Goal: Task Accomplishment & Management: Manage account settings

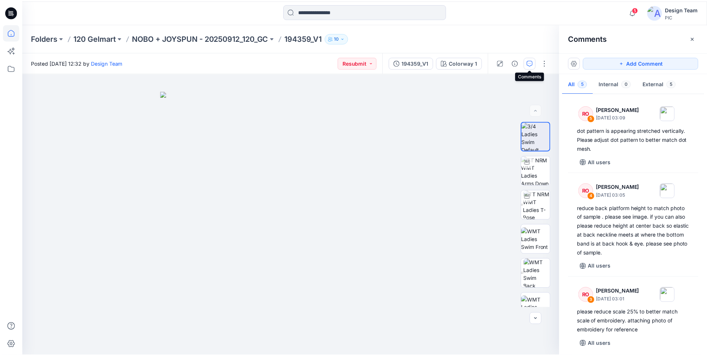
scroll to position [141, 0]
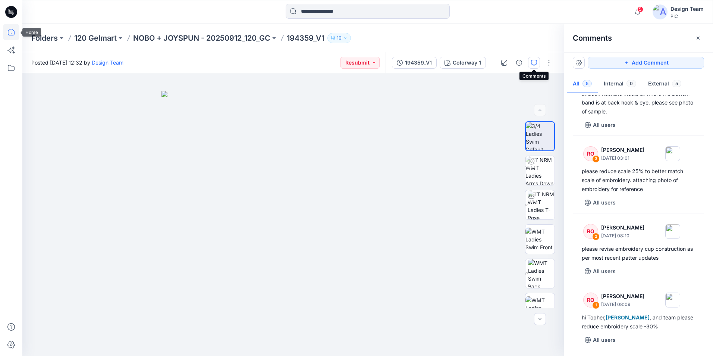
click at [7, 32] on icon at bounding box center [11, 32] width 16 height 16
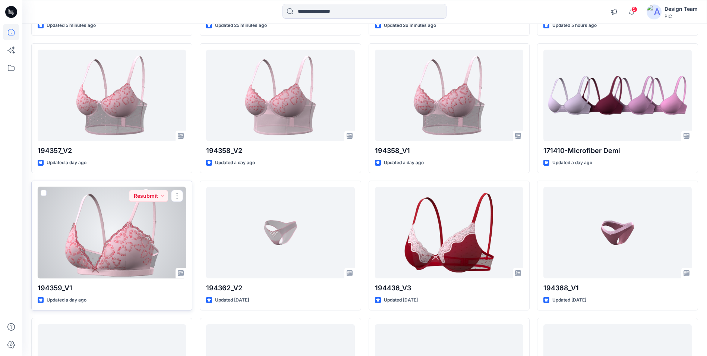
scroll to position [189, 0]
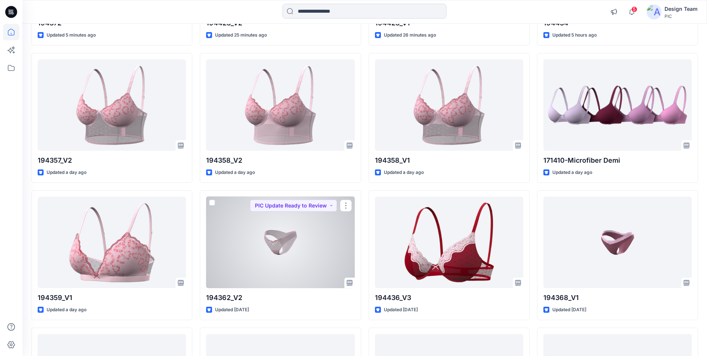
click at [305, 258] on div at bounding box center [280, 242] width 148 height 91
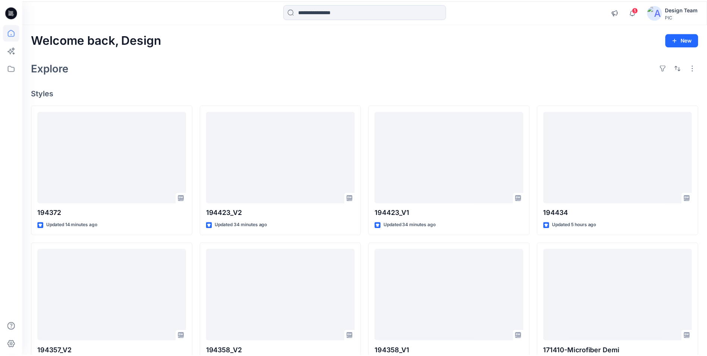
scroll to position [189, 0]
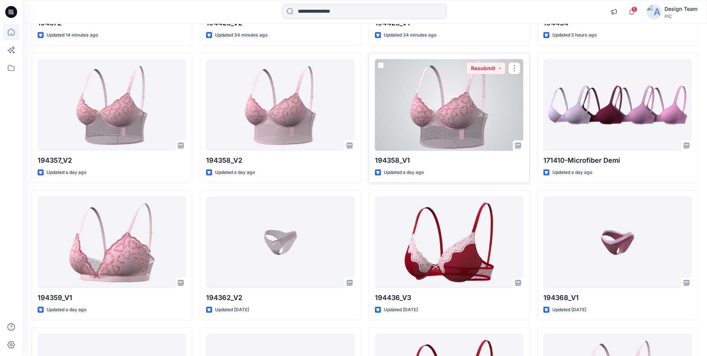
click at [465, 139] on div at bounding box center [449, 104] width 148 height 91
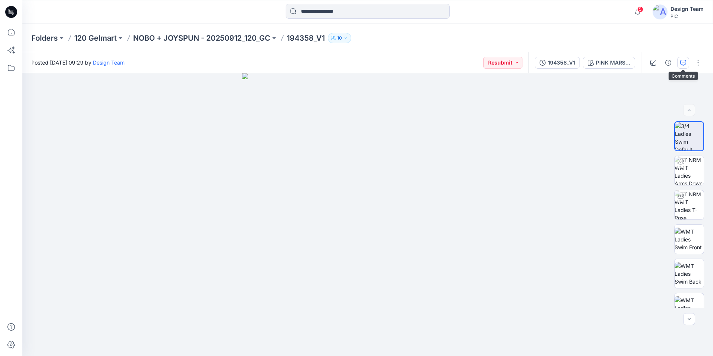
click at [679, 63] on button "button" at bounding box center [683, 63] width 12 height 12
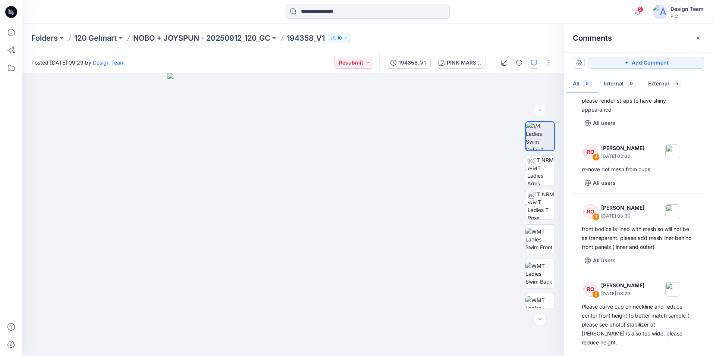
scroll to position [97, 0]
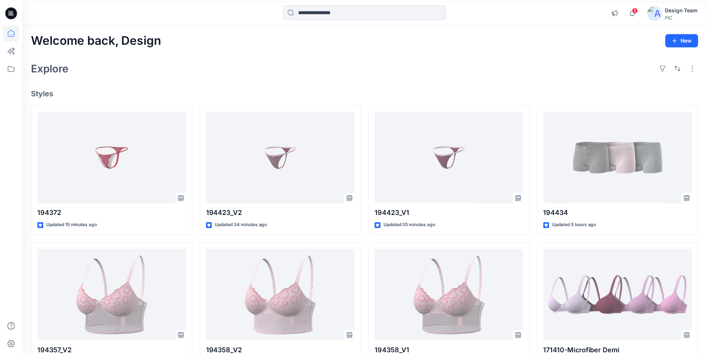
scroll to position [189, 0]
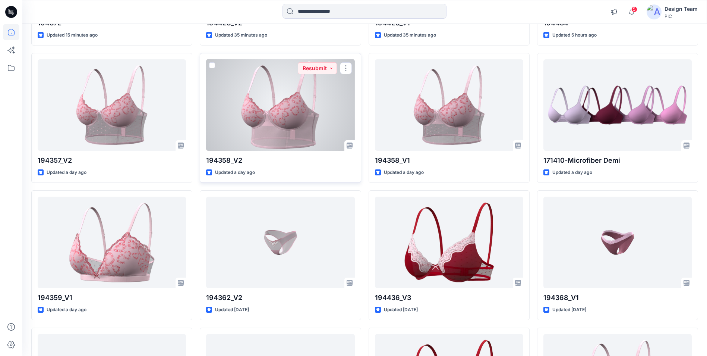
click at [311, 117] on div at bounding box center [280, 104] width 148 height 91
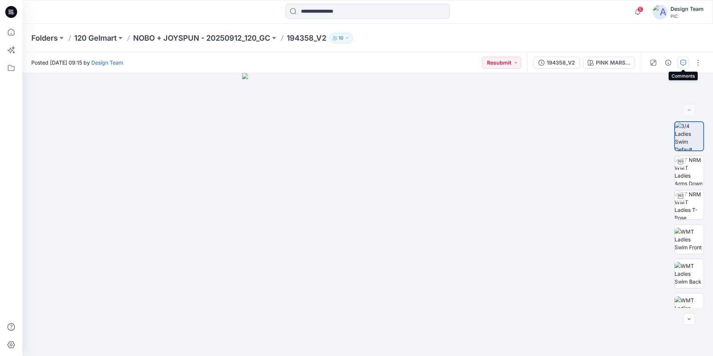
click at [682, 63] on icon "button" at bounding box center [683, 63] width 6 height 6
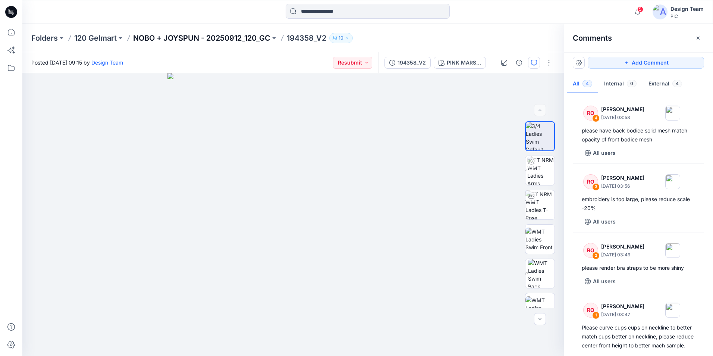
click at [159, 40] on p "NOBO + JOYSPUN - 20250912_120_GC" at bounding box center [201, 38] width 137 height 10
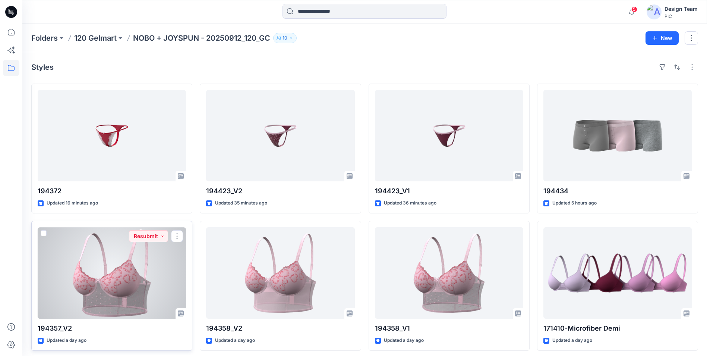
click at [162, 286] on div at bounding box center [112, 272] width 148 height 91
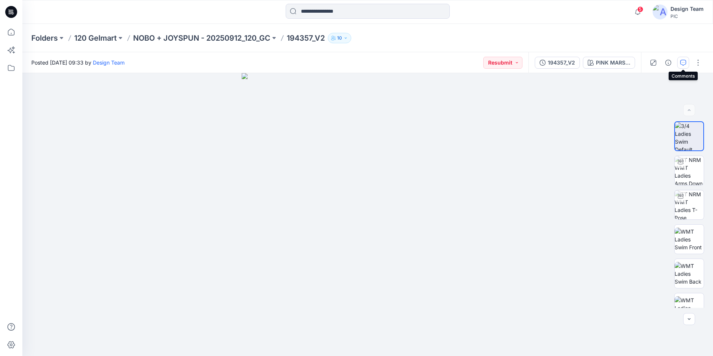
click at [683, 62] on icon "button" at bounding box center [683, 63] width 6 height 6
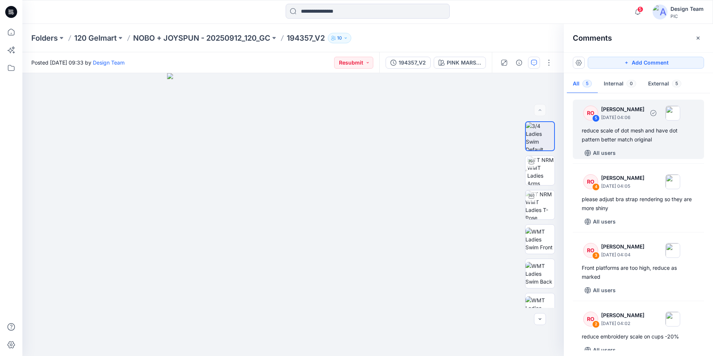
click at [645, 144] on div "RO 5 Raquel Ortiz September 28, 2025 04:06 reduce scale of dot mesh and have do…" at bounding box center [638, 129] width 131 height 59
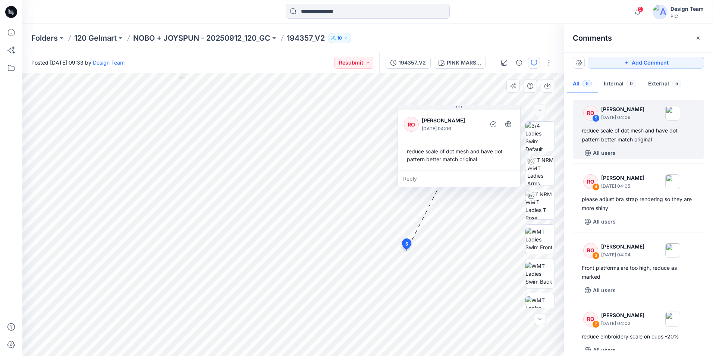
drag, startPoint x: 406, startPoint y: 109, endPoint x: 481, endPoint y: 111, distance: 75.0
click at [481, 111] on div "RO Raquel Ortiz September 28, 2025 04:06 reduce scale of dot mesh and have dot …" at bounding box center [459, 139] width 122 height 62
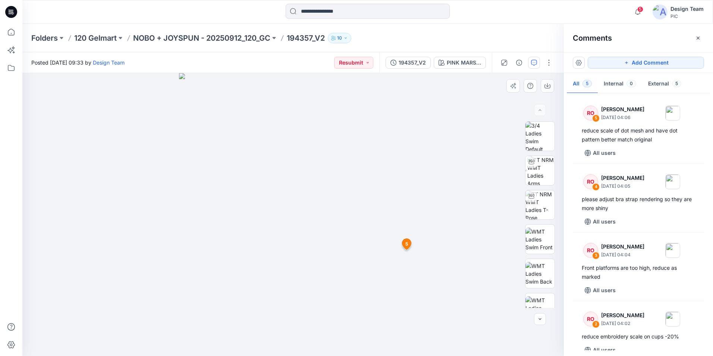
click at [408, 243] on span "5" at bounding box center [406, 244] width 3 height 7
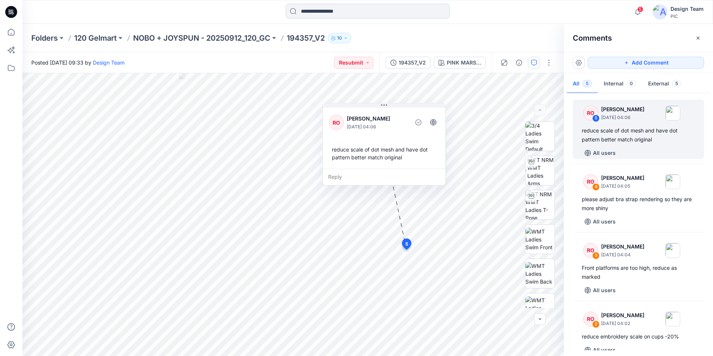
click at [254, 14] on div at bounding box center [367, 12] width 345 height 16
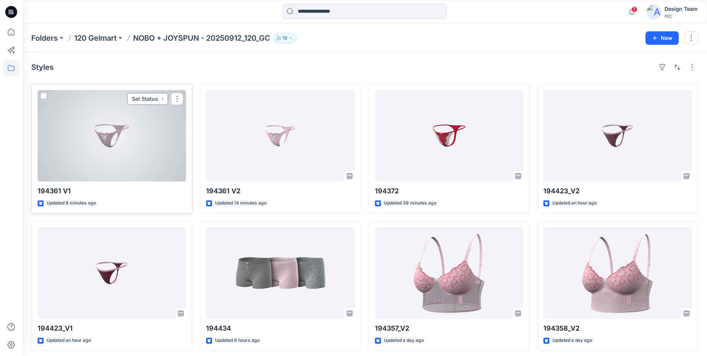
click at [164, 97] on button "Set Status" at bounding box center [147, 99] width 41 height 12
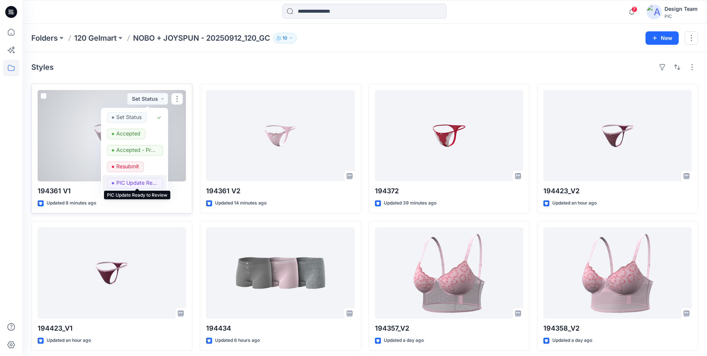
drag, startPoint x: 143, startPoint y: 183, endPoint x: 156, endPoint y: 184, distance: 13.1
click at [142, 184] on p "PIC Update Ready to Review" at bounding box center [137, 183] width 42 height 10
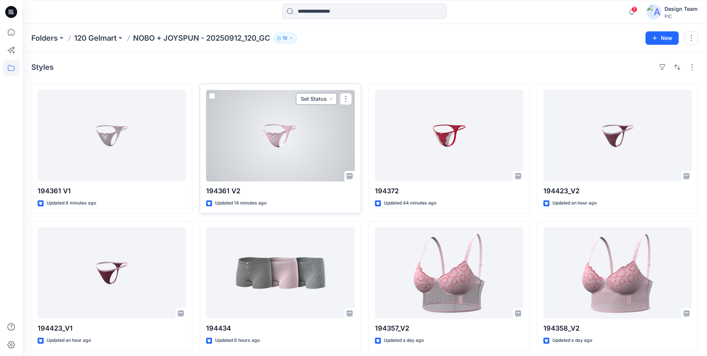
click at [329, 99] on button "Set Status" at bounding box center [316, 99] width 41 height 12
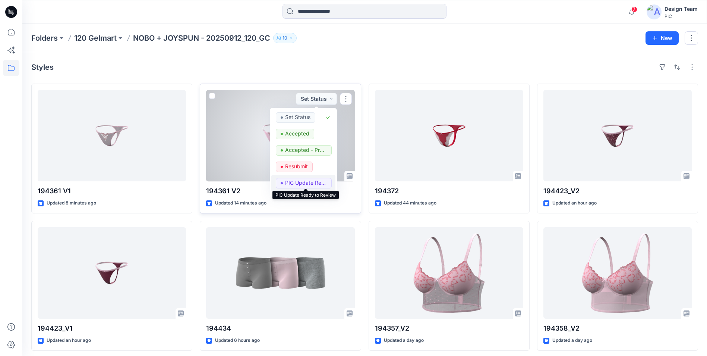
click at [305, 185] on p "PIC Update Ready to Review" at bounding box center [306, 183] width 42 height 10
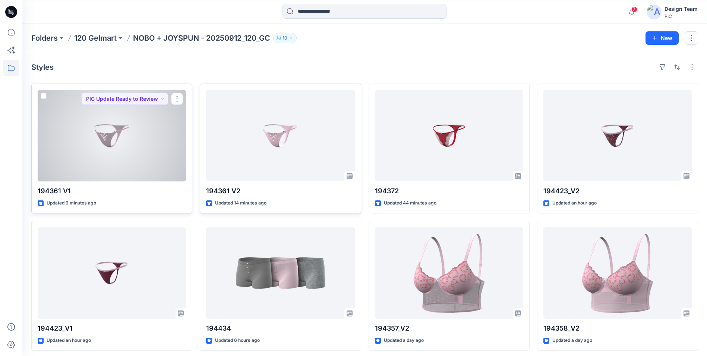
click at [140, 153] on div at bounding box center [112, 135] width 148 height 91
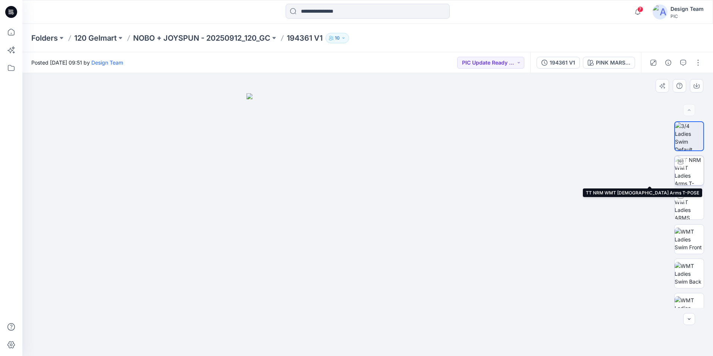
click at [691, 169] on img at bounding box center [689, 170] width 29 height 29
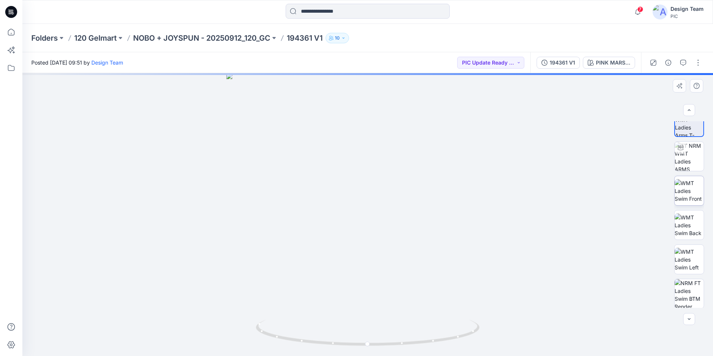
scroll to position [118, 0]
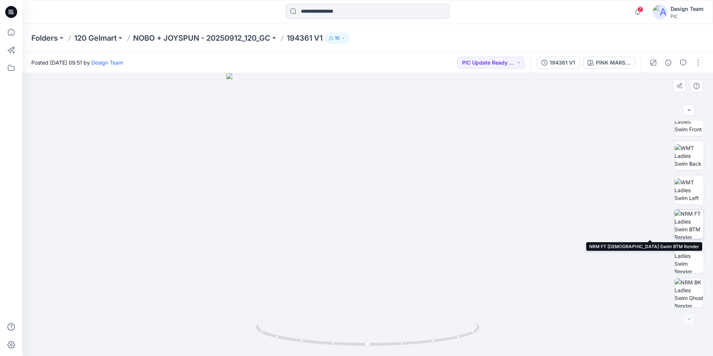
click at [691, 232] on img at bounding box center [689, 224] width 29 height 29
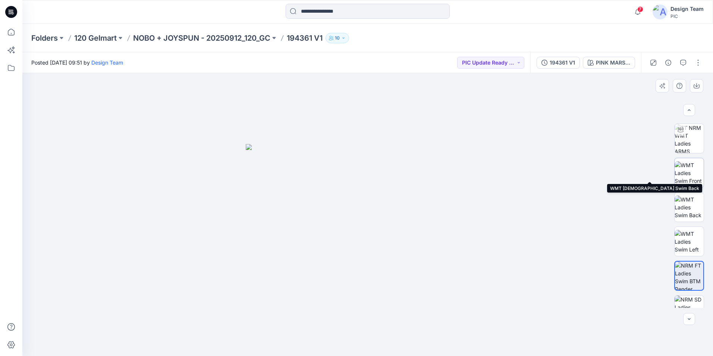
scroll to position [0, 0]
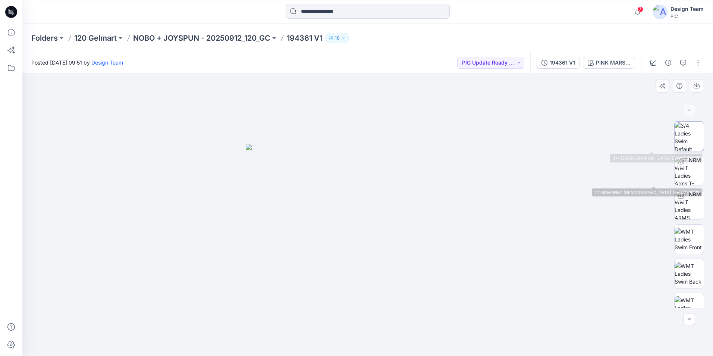
click at [685, 139] on img at bounding box center [689, 136] width 29 height 29
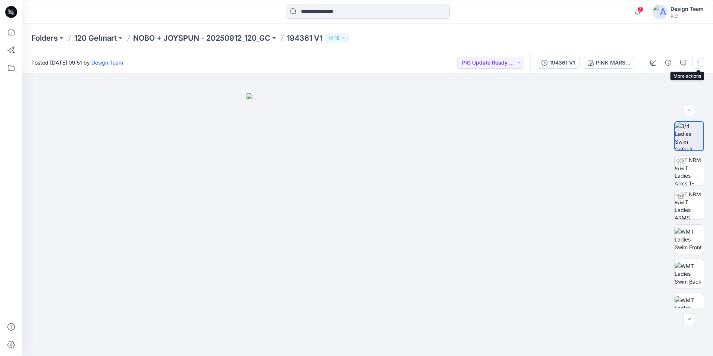
click at [695, 62] on button "button" at bounding box center [698, 63] width 12 height 12
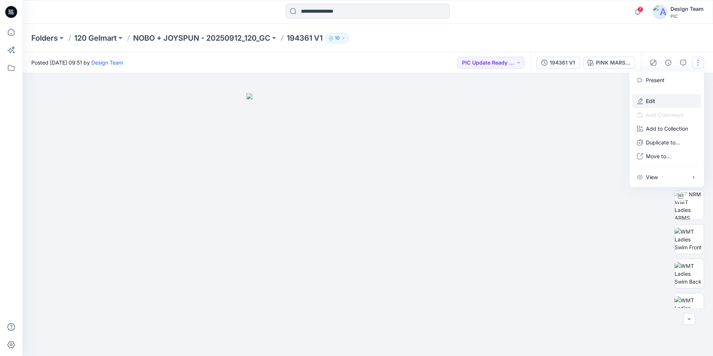
click at [659, 102] on button "Edit" at bounding box center [666, 101] width 69 height 14
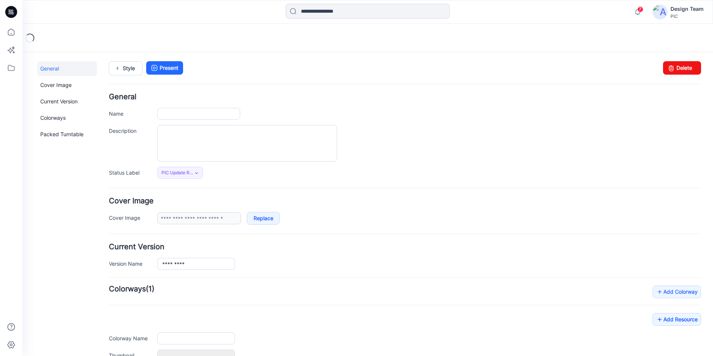
type input "*********"
type input "**********"
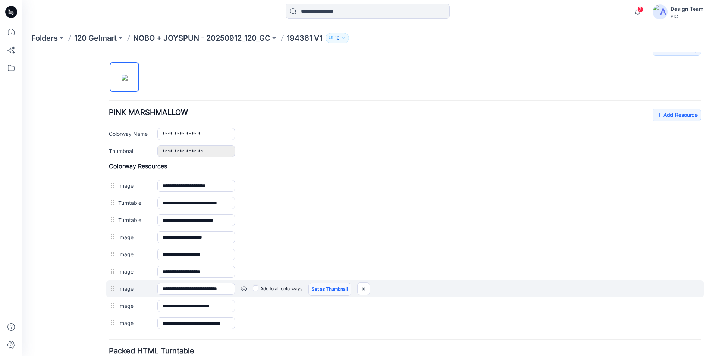
scroll to position [229, 0]
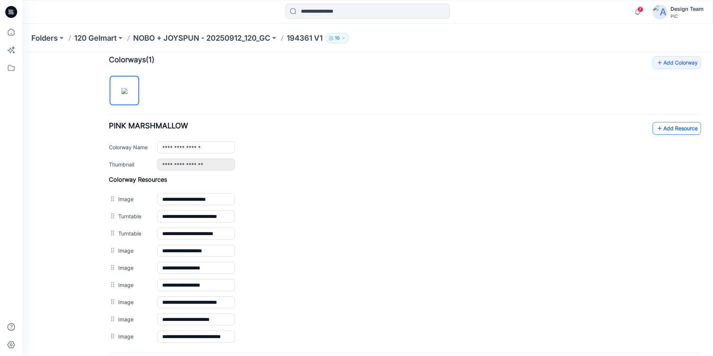
click at [660, 127] on link "Add Resource" at bounding box center [677, 128] width 48 height 13
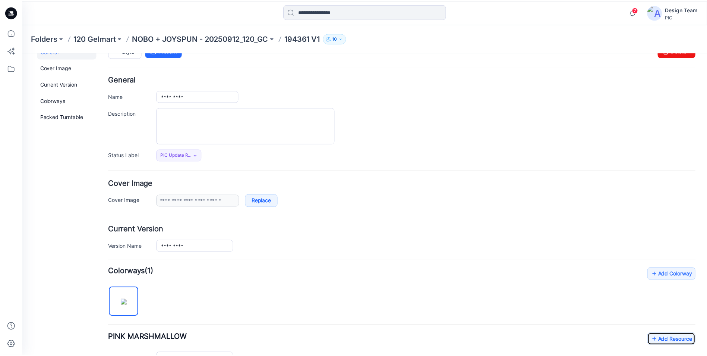
scroll to position [0, 0]
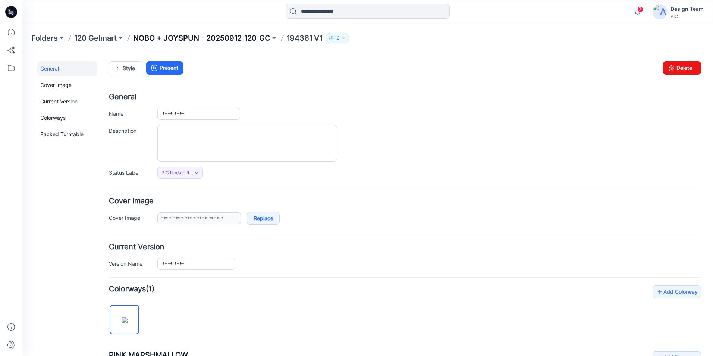
click at [224, 36] on p "NOBO + JOYSPUN - 20250912_120_GC" at bounding box center [201, 38] width 137 height 10
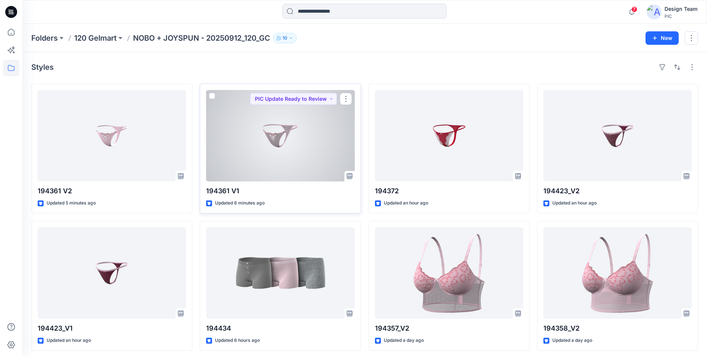
click at [304, 139] on div at bounding box center [280, 135] width 148 height 91
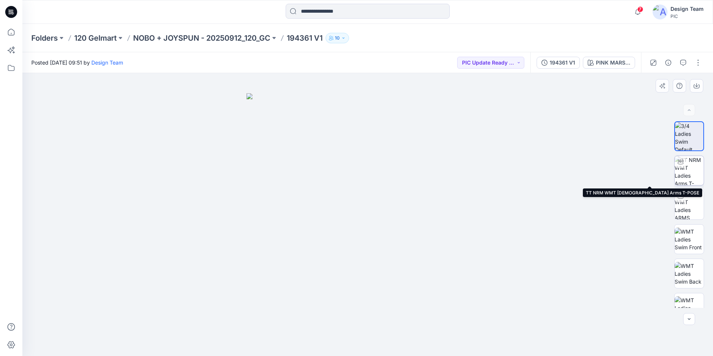
click at [690, 176] on img at bounding box center [689, 170] width 29 height 29
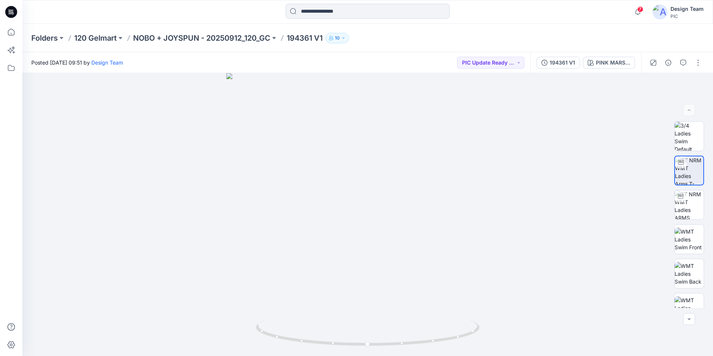
click at [698, 70] on div at bounding box center [675, 62] width 69 height 21
click at [696, 66] on button "button" at bounding box center [698, 63] width 12 height 12
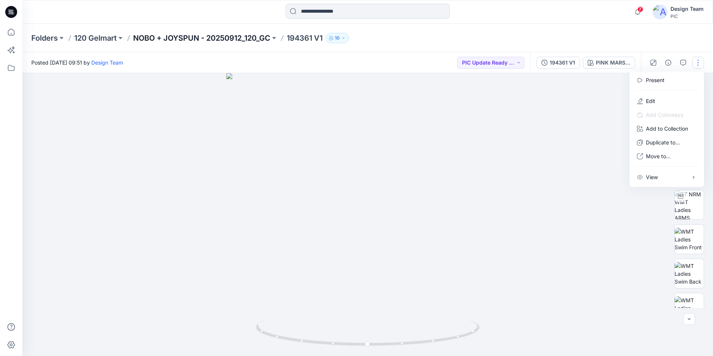
click at [195, 33] on p "NOBO + JOYSPUN - 20250912_120_GC" at bounding box center [201, 38] width 137 height 10
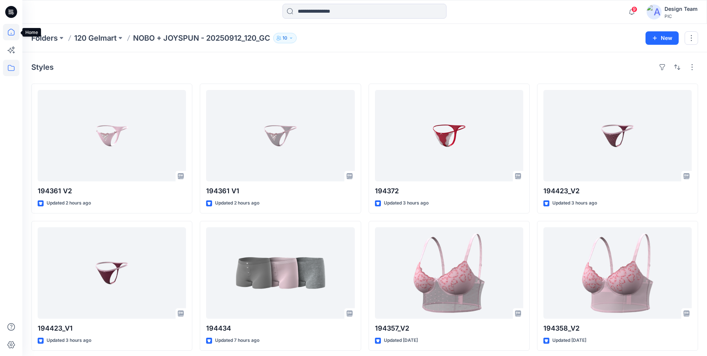
click at [11, 35] on icon at bounding box center [11, 32] width 7 height 7
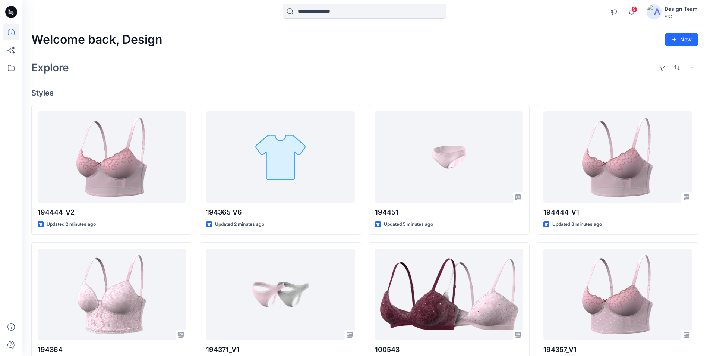
click at [14, 11] on icon at bounding box center [11, 12] width 12 height 12
click at [10, 31] on icon at bounding box center [11, 32] width 16 height 16
click at [12, 68] on icon at bounding box center [11, 68] width 16 height 16
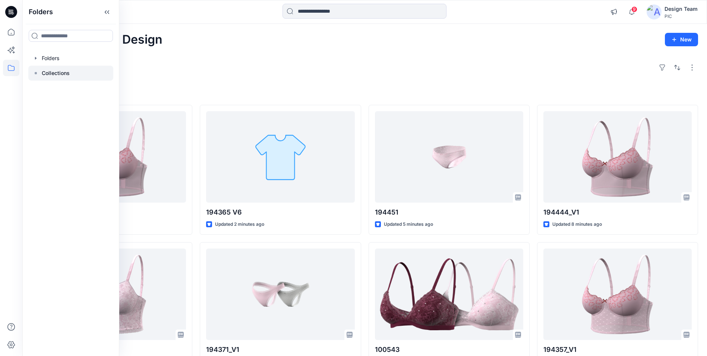
click at [70, 74] on div at bounding box center [70, 73] width 85 height 15
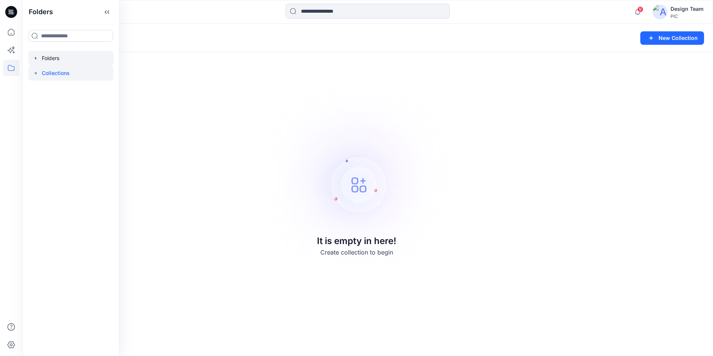
click at [54, 63] on div at bounding box center [70, 58] width 85 height 15
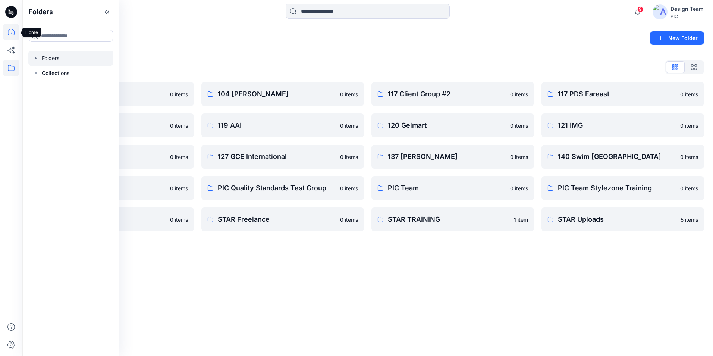
click at [17, 34] on icon at bounding box center [11, 32] width 16 height 16
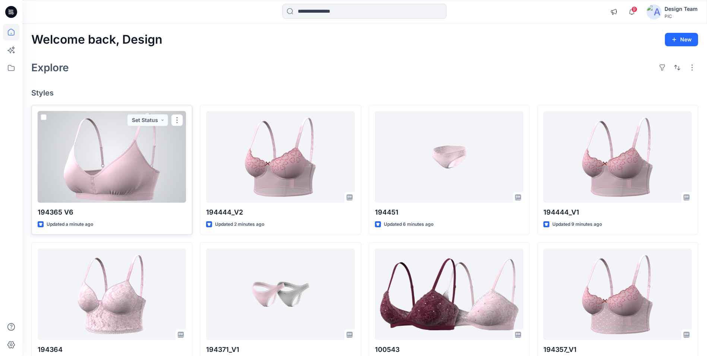
click at [142, 176] on div at bounding box center [112, 156] width 148 height 91
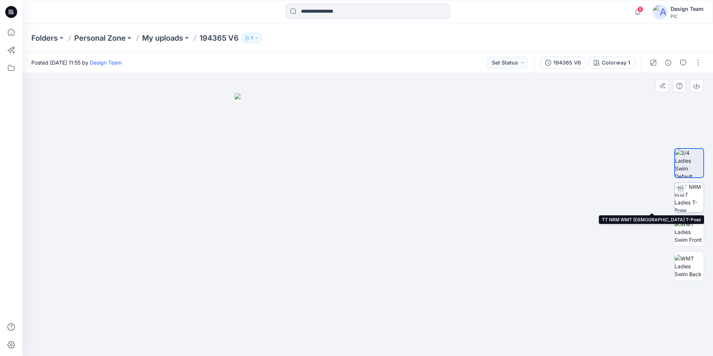
click at [688, 197] on img at bounding box center [689, 197] width 29 height 29
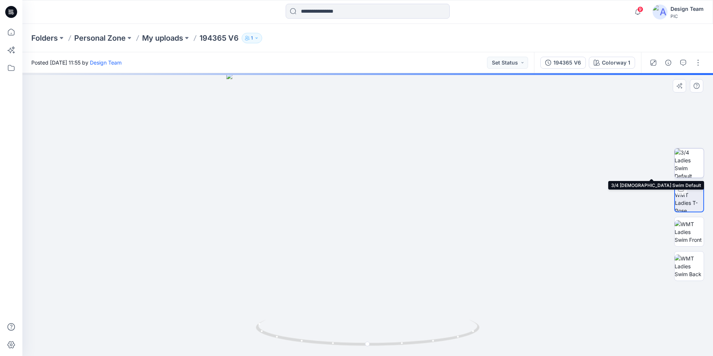
click at [691, 162] on img at bounding box center [689, 162] width 29 height 29
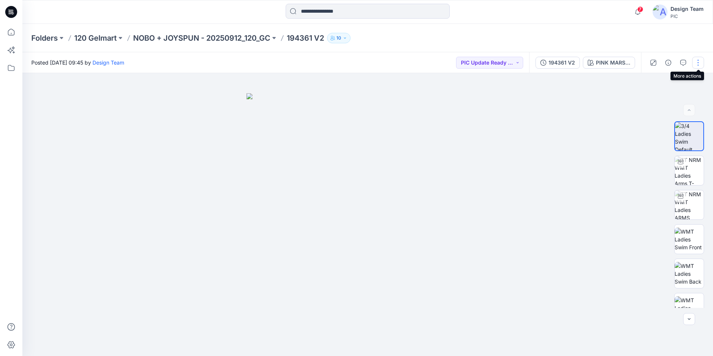
click at [700, 63] on button "button" at bounding box center [698, 63] width 12 height 12
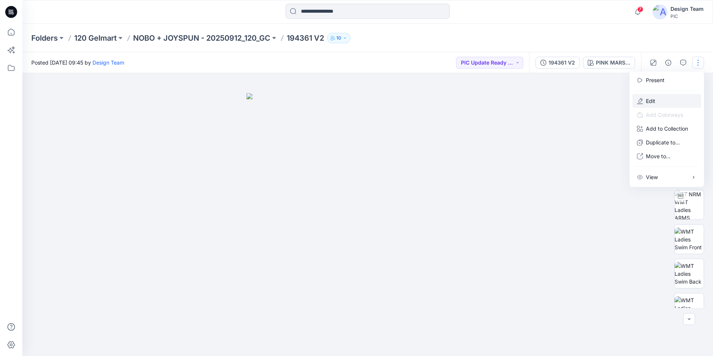
click at [667, 100] on button "Edit" at bounding box center [666, 101] width 69 height 14
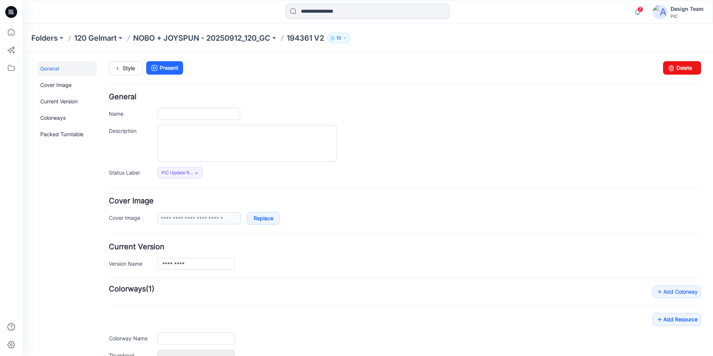
type input "*********"
type input "**********"
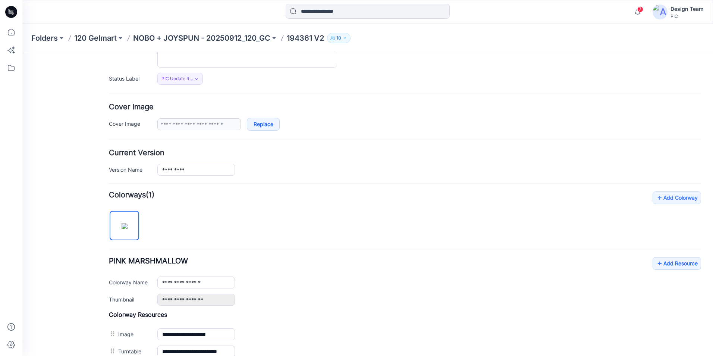
scroll to position [112, 0]
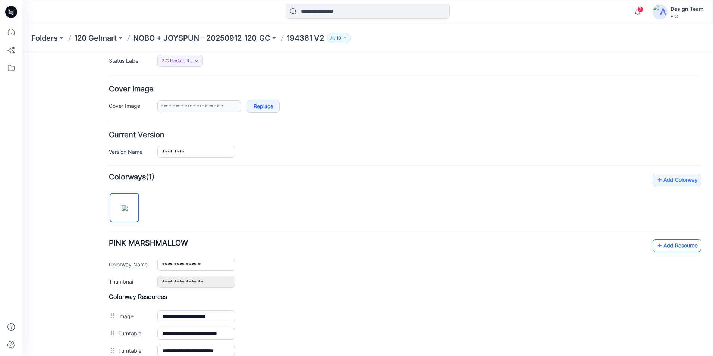
click at [662, 246] on link "Add Resource" at bounding box center [677, 245] width 48 height 13
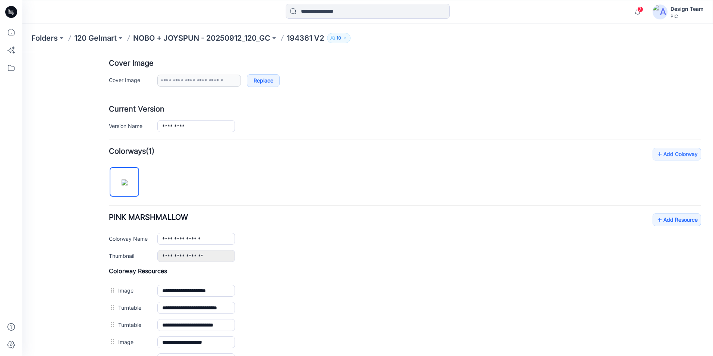
scroll to position [97, 0]
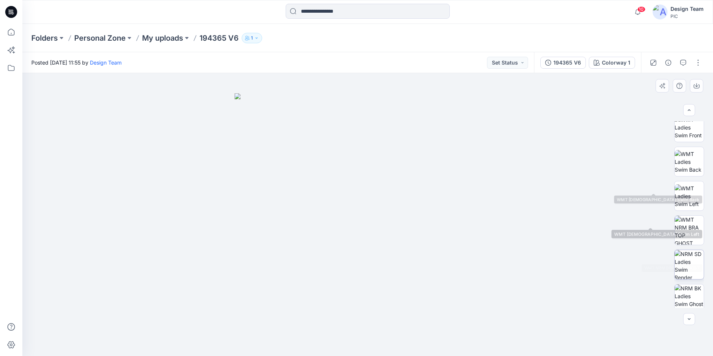
scroll to position [84, 0]
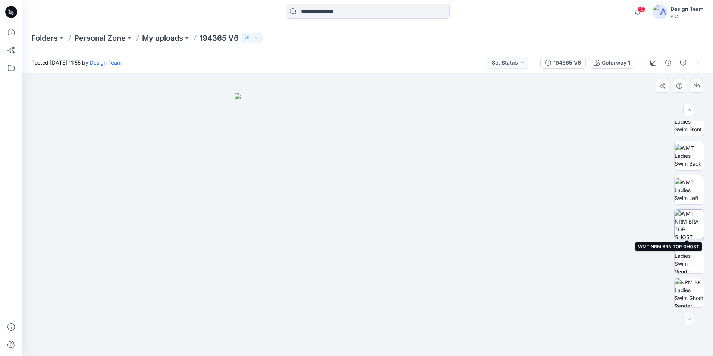
click at [695, 232] on img at bounding box center [689, 224] width 29 height 29
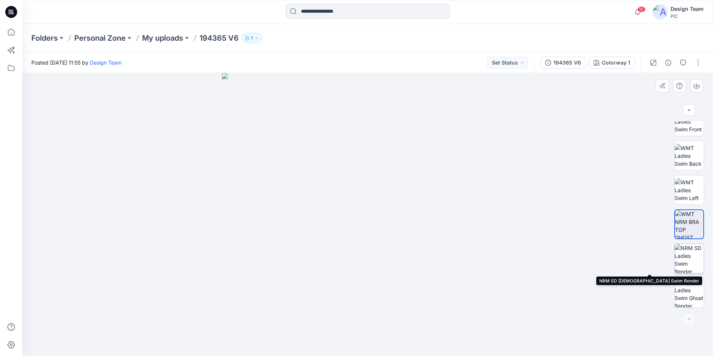
click at [691, 260] on img at bounding box center [689, 258] width 29 height 29
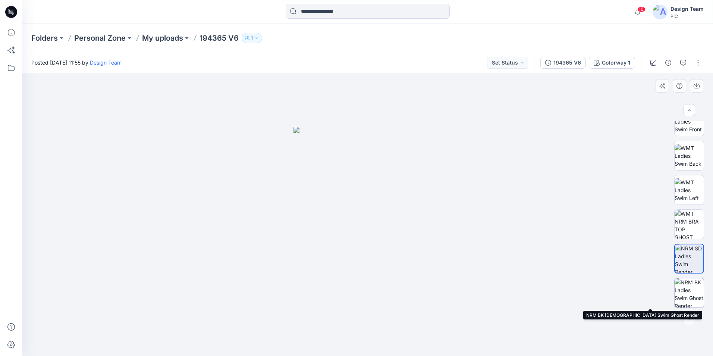
click at [691, 294] on img at bounding box center [689, 292] width 29 height 29
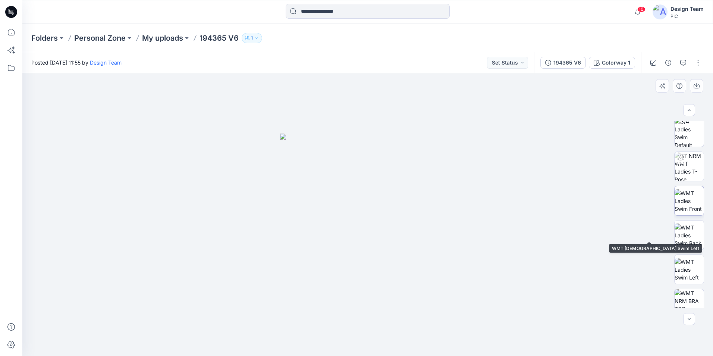
scroll to position [0, 0]
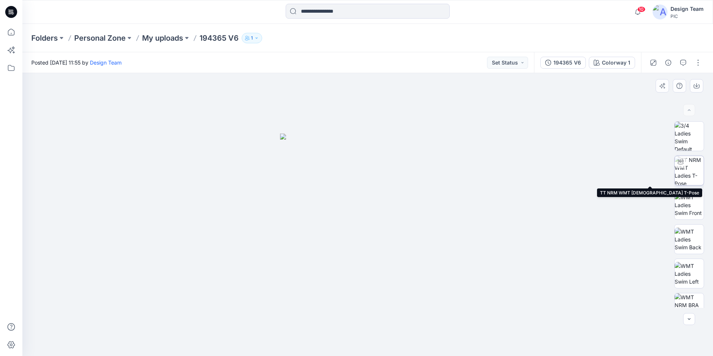
click at [689, 170] on img at bounding box center [689, 170] width 29 height 29
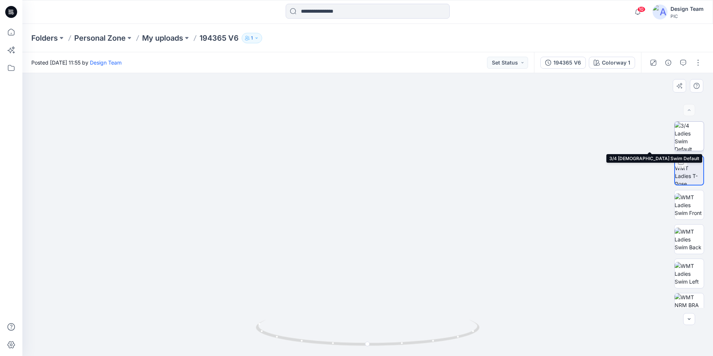
click at [695, 141] on img at bounding box center [689, 136] width 29 height 29
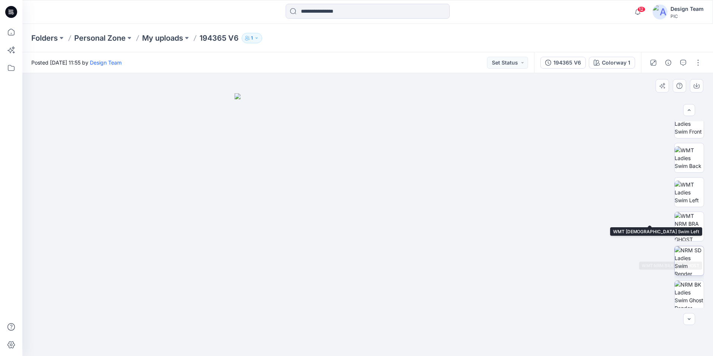
scroll to position [84, 0]
click at [690, 230] on img at bounding box center [689, 224] width 29 height 29
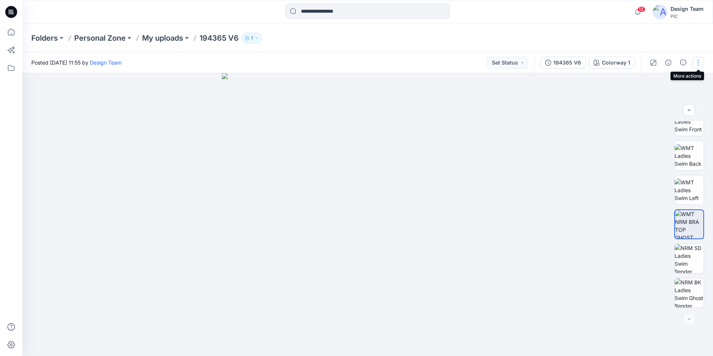
click at [696, 63] on button "button" at bounding box center [698, 63] width 12 height 12
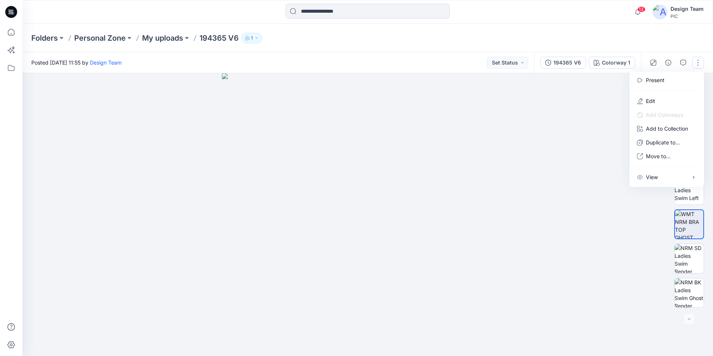
click at [561, 94] on div at bounding box center [367, 214] width 691 height 283
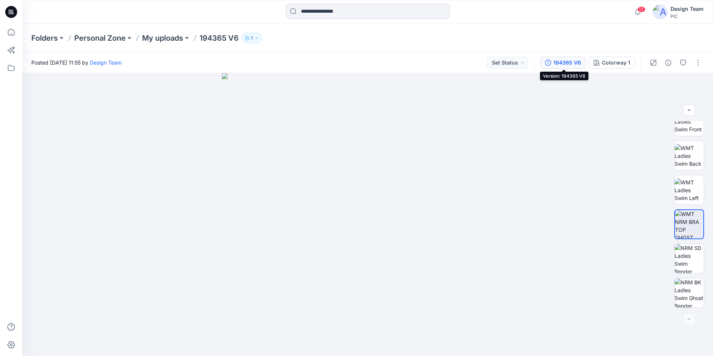
click at [572, 67] on button "194365 V6" at bounding box center [562, 63] width 45 height 12
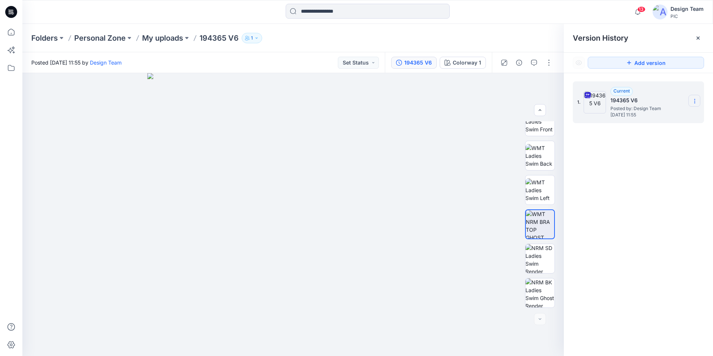
click at [695, 101] on icon at bounding box center [695, 101] width 6 height 6
click at [545, 63] on button "button" at bounding box center [549, 63] width 12 height 12
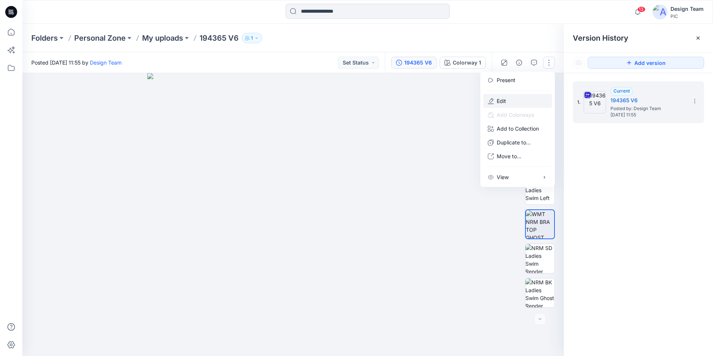
click at [513, 100] on button "Edit" at bounding box center [517, 101] width 69 height 14
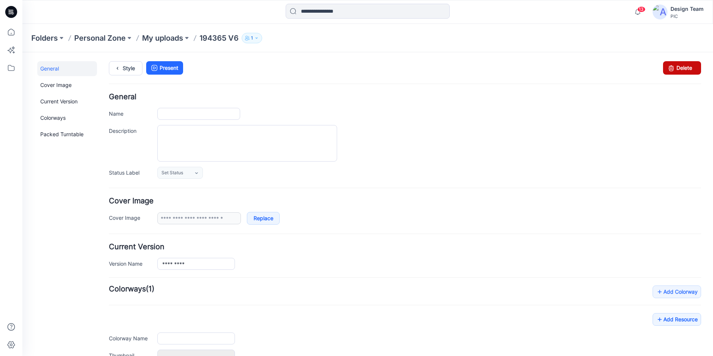
type input "*********"
type input "**********"
click at [678, 73] on link "Delete" at bounding box center [682, 67] width 38 height 13
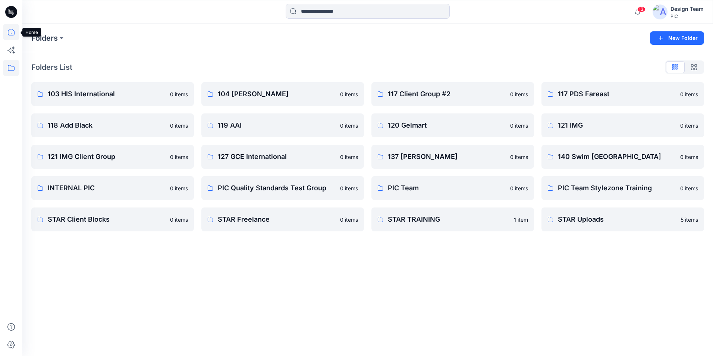
click at [11, 28] on icon at bounding box center [11, 32] width 16 height 16
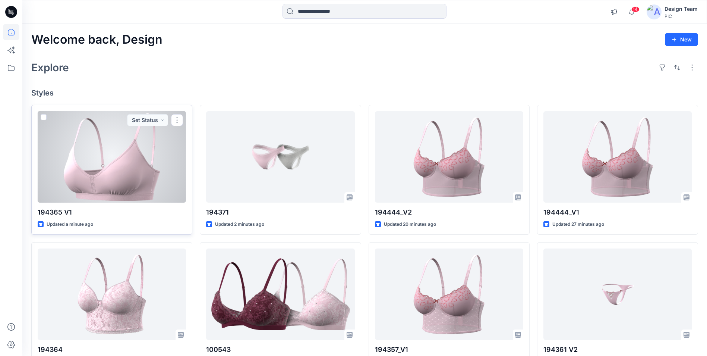
click at [131, 157] on div at bounding box center [112, 156] width 148 height 91
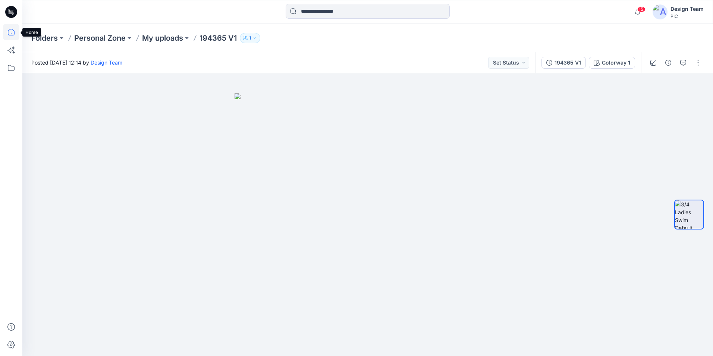
click at [11, 33] on icon at bounding box center [11, 32] width 16 height 16
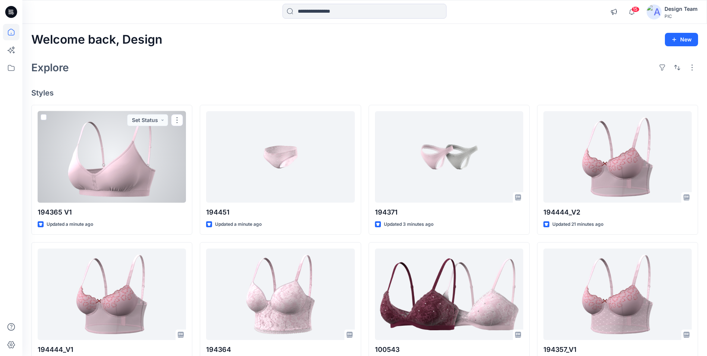
click at [154, 182] on div at bounding box center [112, 156] width 148 height 91
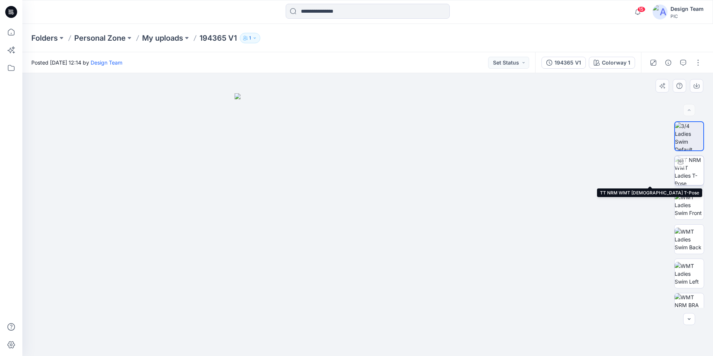
click at [690, 171] on img at bounding box center [689, 170] width 29 height 29
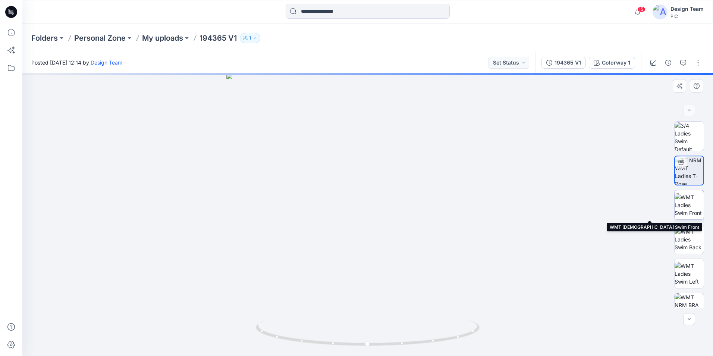
click at [683, 207] on img at bounding box center [689, 204] width 29 height 23
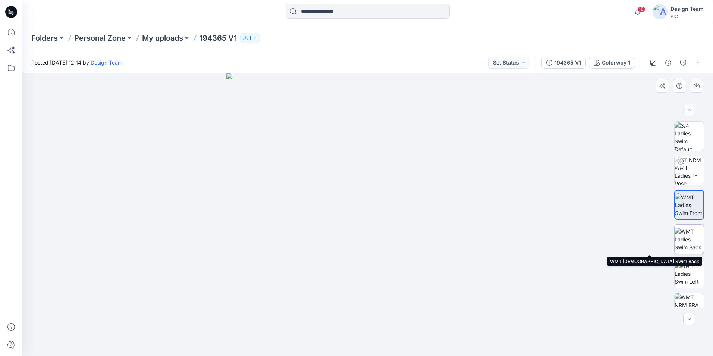
click at [687, 239] on img at bounding box center [689, 238] width 29 height 23
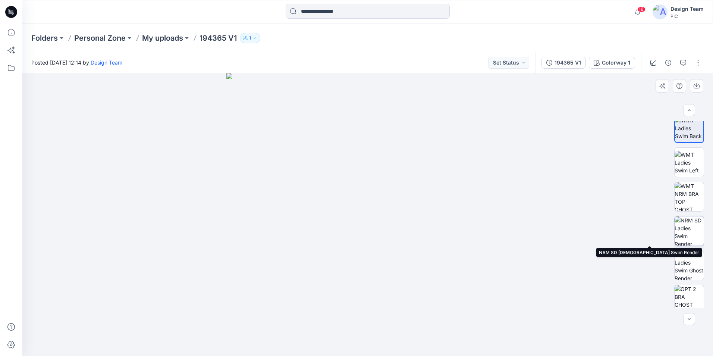
scroll to position [112, 0]
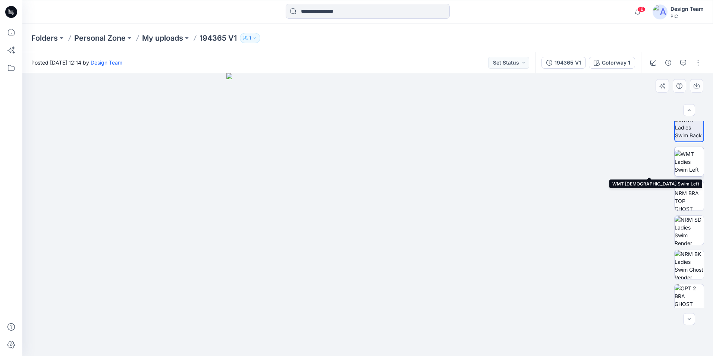
click at [686, 170] on img at bounding box center [689, 161] width 29 height 23
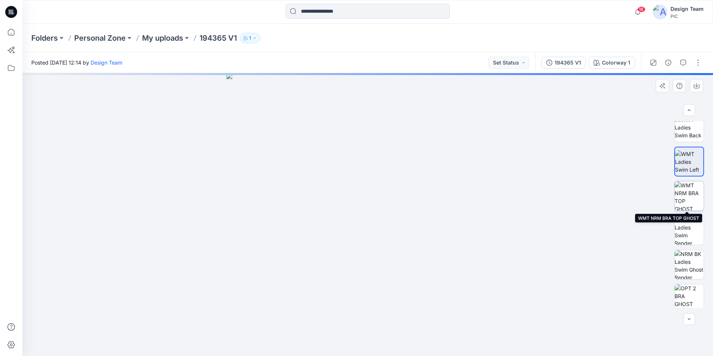
click at [686, 202] on img at bounding box center [689, 195] width 29 height 29
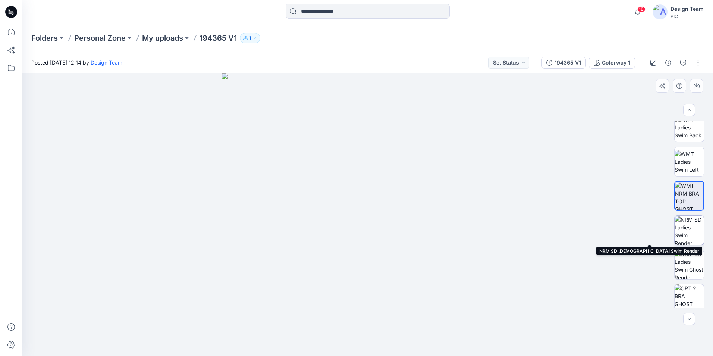
scroll to position [118, 0]
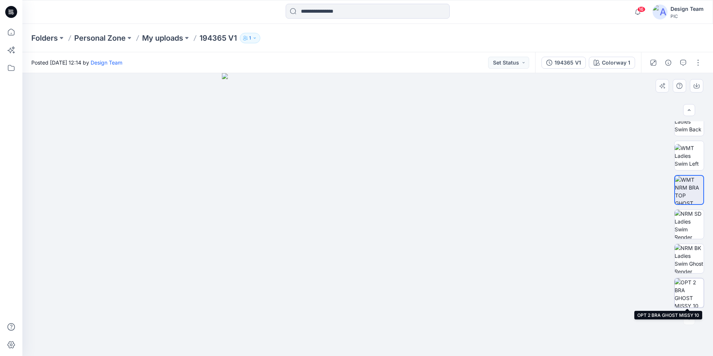
click at [694, 289] on img at bounding box center [689, 292] width 29 height 29
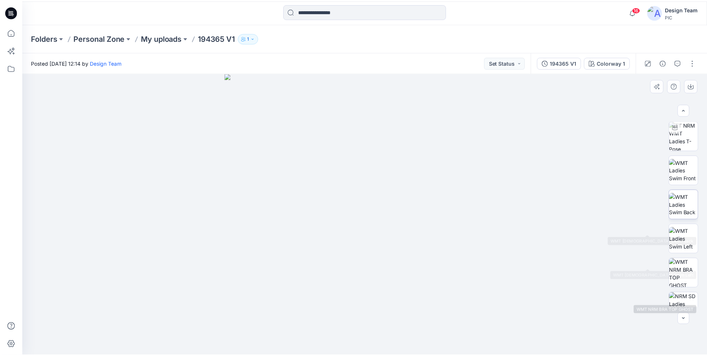
scroll to position [0, 0]
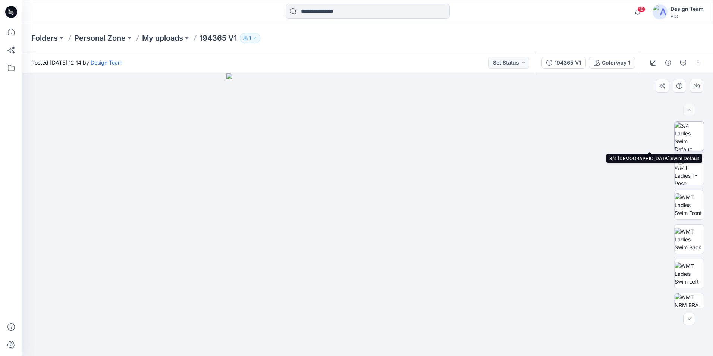
click at [691, 129] on img at bounding box center [689, 136] width 29 height 29
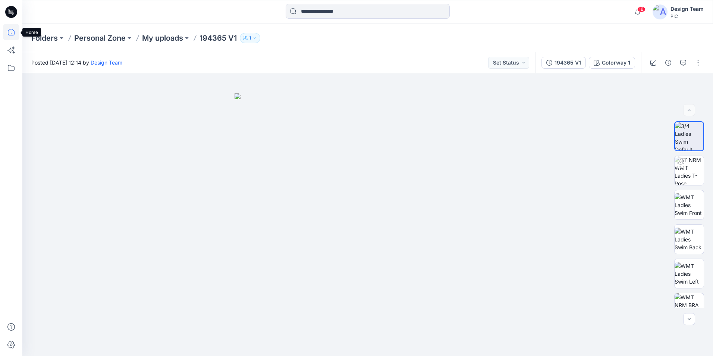
click at [10, 29] on icon at bounding box center [11, 32] width 7 height 7
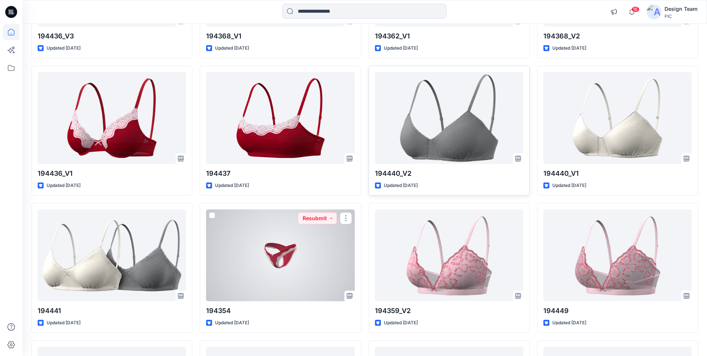
scroll to position [861, 0]
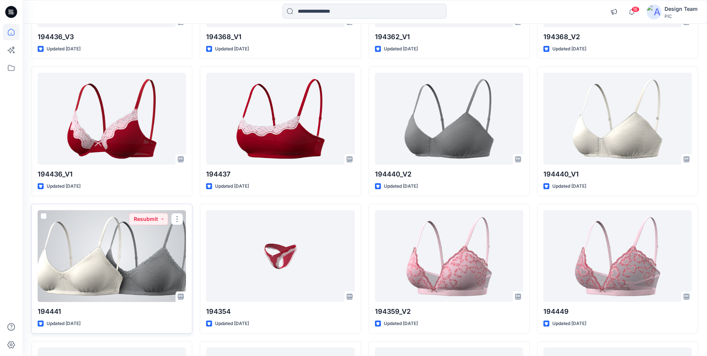
click at [157, 257] on div at bounding box center [112, 255] width 148 height 91
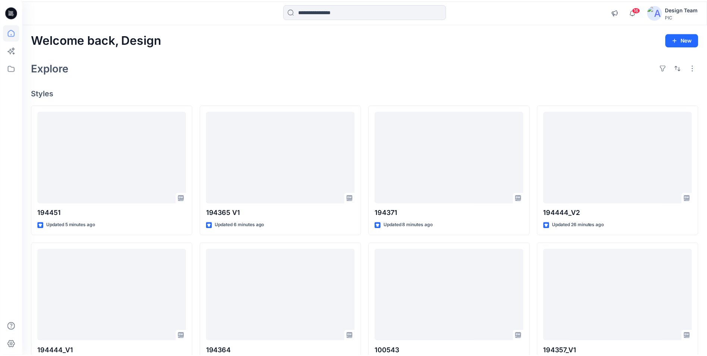
scroll to position [861, 0]
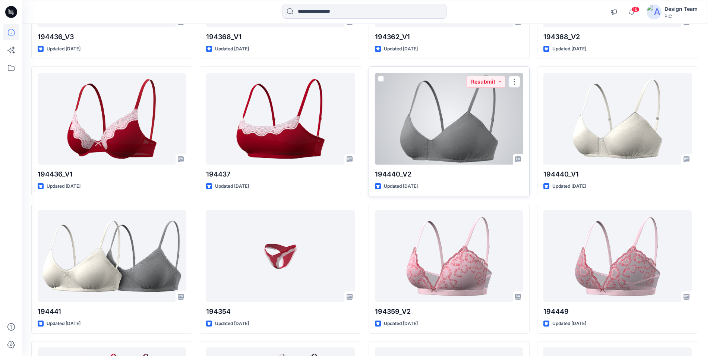
click at [417, 163] on div at bounding box center [449, 118] width 148 height 91
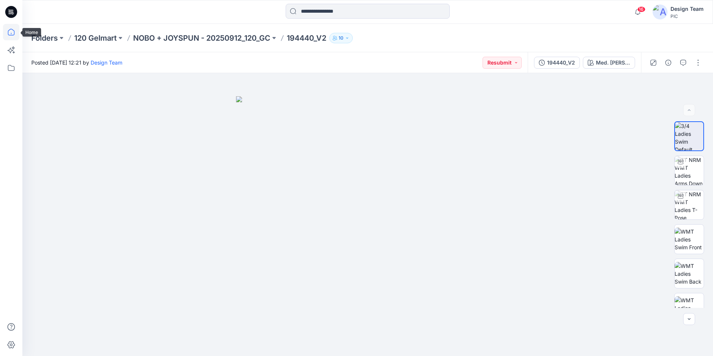
click at [13, 34] on icon at bounding box center [11, 32] width 16 height 16
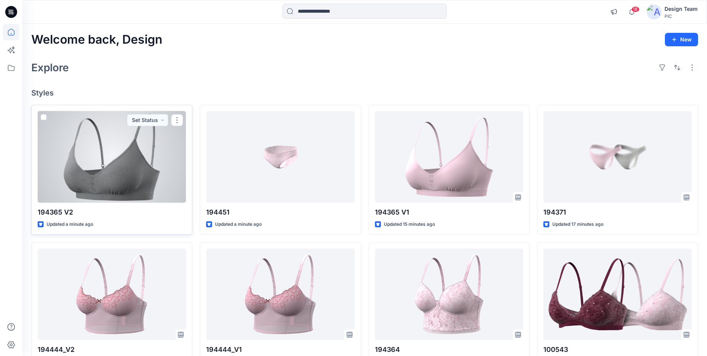
click at [100, 185] on div at bounding box center [112, 156] width 148 height 91
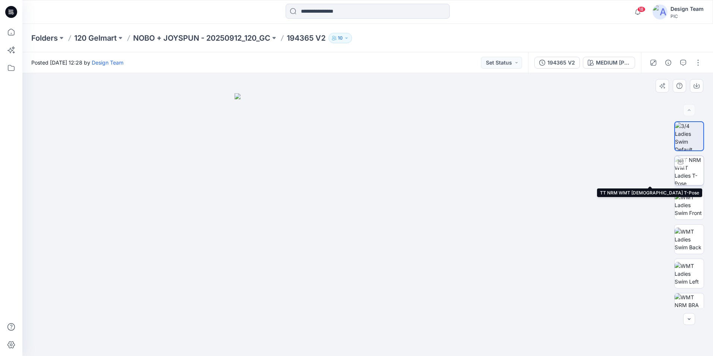
click at [693, 165] on img at bounding box center [689, 170] width 29 height 29
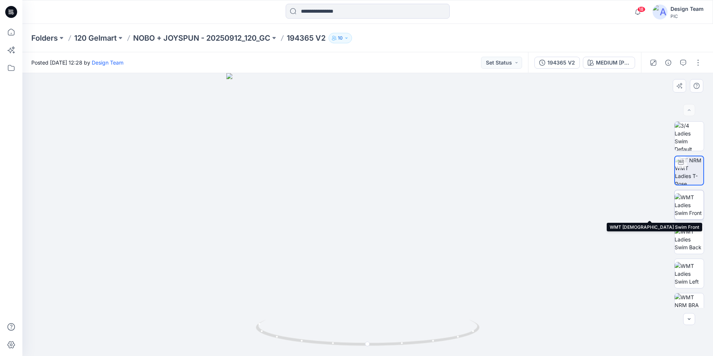
click at [691, 202] on img at bounding box center [689, 204] width 29 height 23
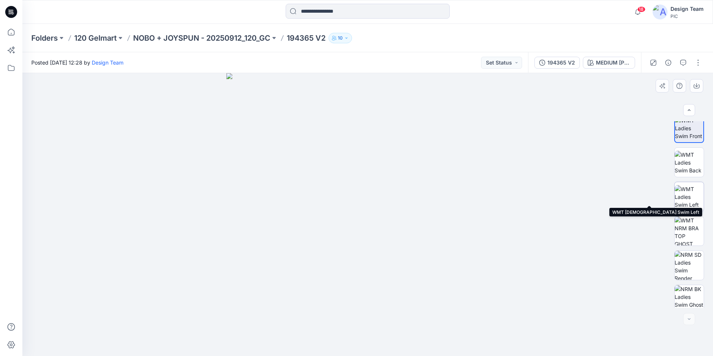
scroll to position [84, 0]
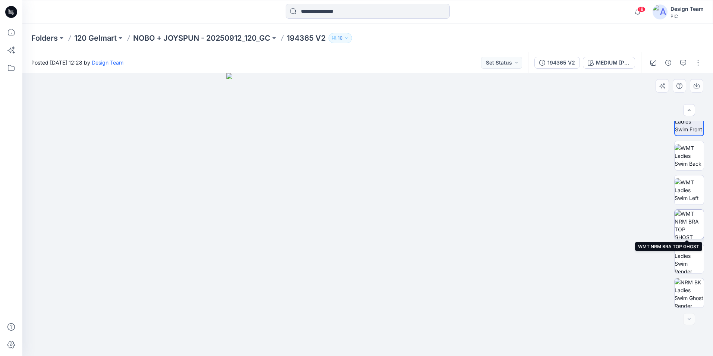
click at [689, 227] on img at bounding box center [689, 224] width 29 height 29
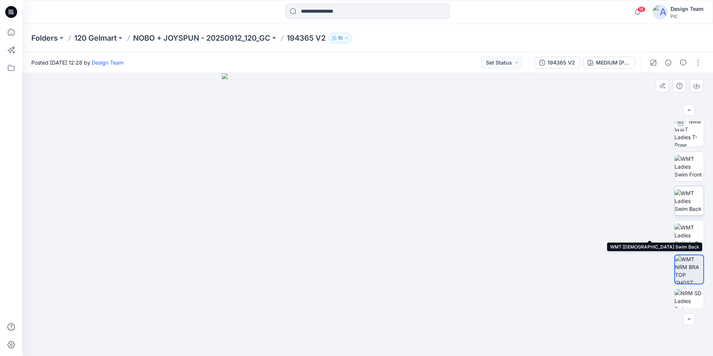
scroll to position [0, 0]
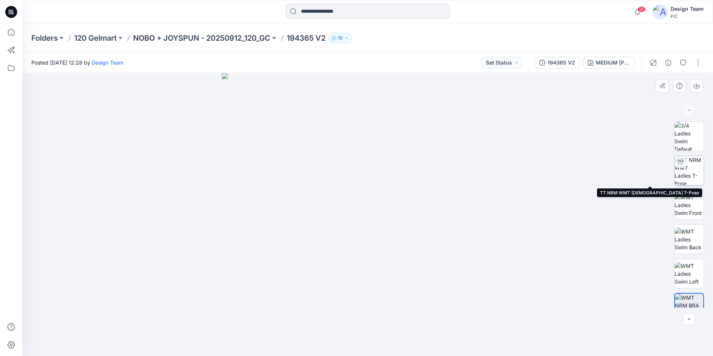
click at [683, 172] on img at bounding box center [689, 170] width 29 height 29
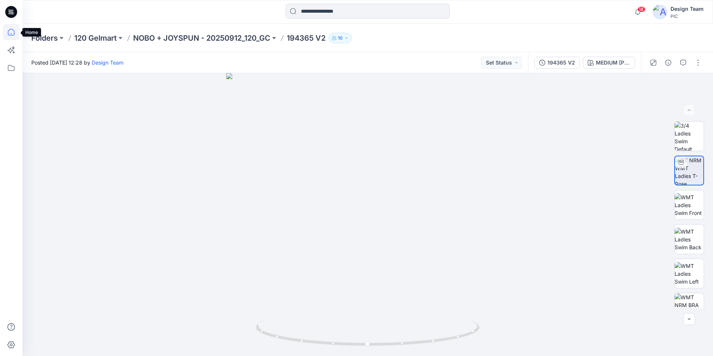
click at [16, 32] on icon at bounding box center [11, 32] width 16 height 16
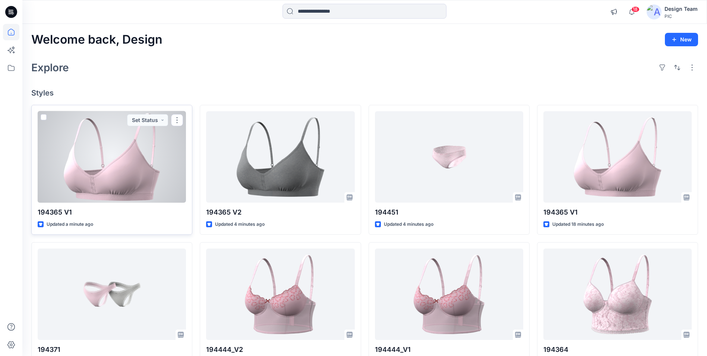
click at [132, 165] on div at bounding box center [112, 156] width 148 height 91
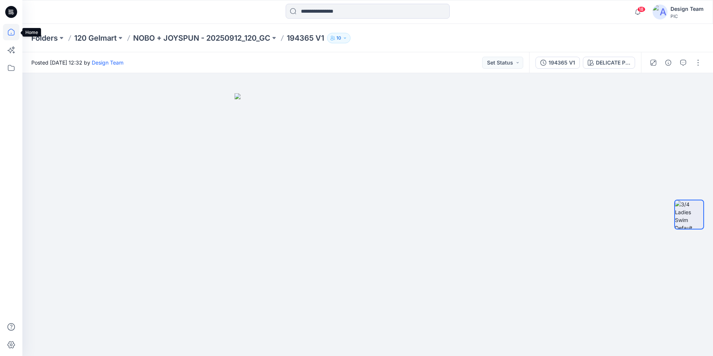
click at [10, 31] on icon at bounding box center [11, 32] width 16 height 16
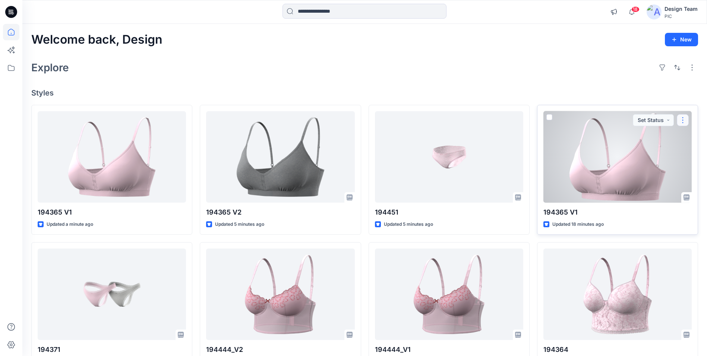
click at [682, 121] on button "button" at bounding box center [683, 120] width 12 height 12
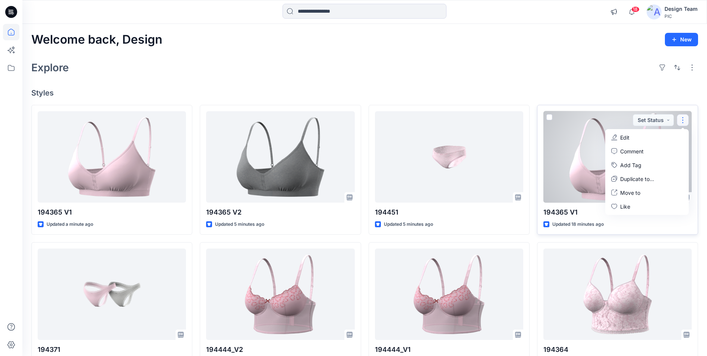
click at [662, 142] on button "Edit" at bounding box center [647, 138] width 81 height 14
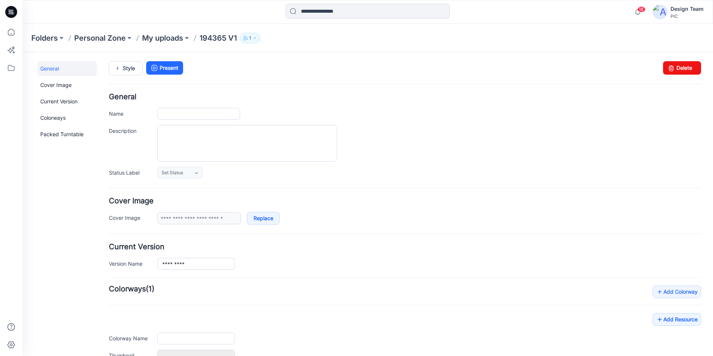
type input "*********"
type input "**********"
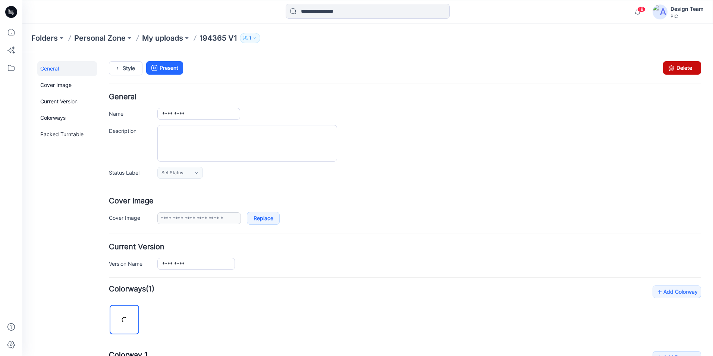
click at [677, 67] on link "Delete" at bounding box center [682, 67] width 38 height 13
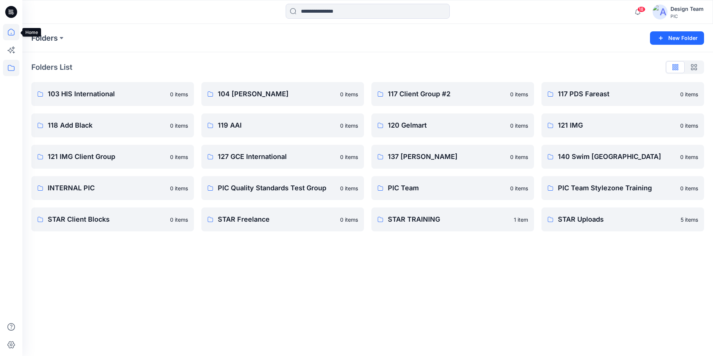
click at [8, 33] on icon at bounding box center [11, 32] width 16 height 16
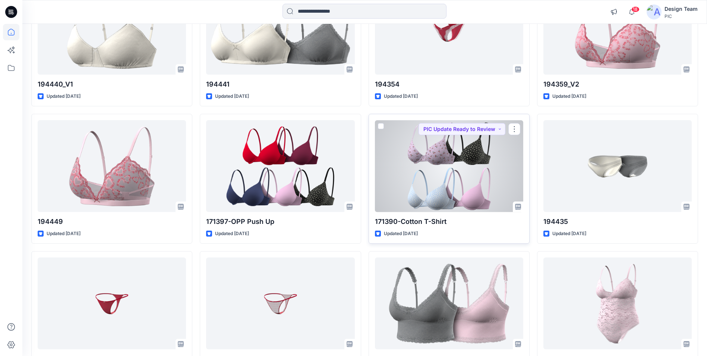
scroll to position [1087, 0]
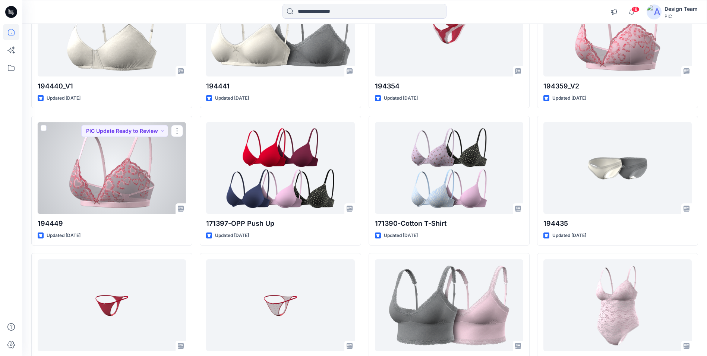
click at [116, 188] on div at bounding box center [112, 167] width 148 height 91
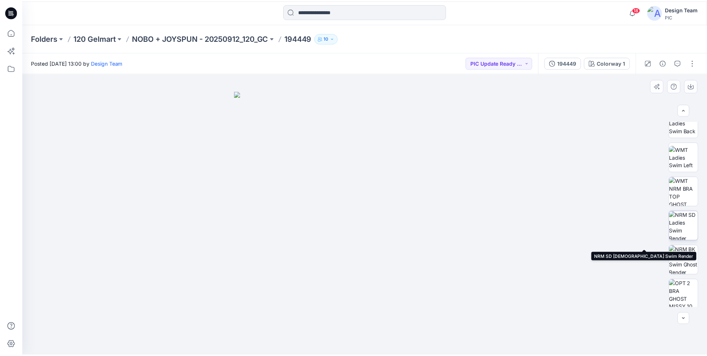
scroll to position [152, 0]
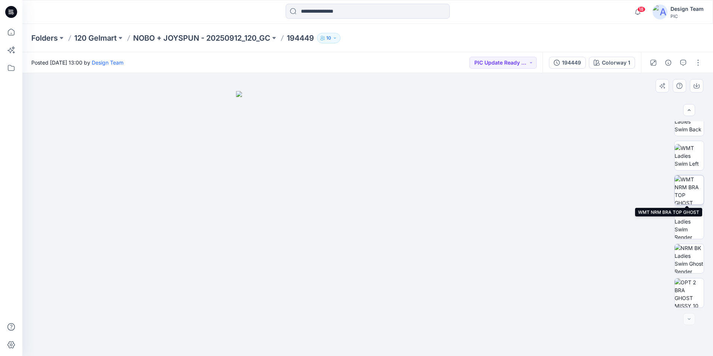
click at [694, 200] on img at bounding box center [689, 189] width 29 height 29
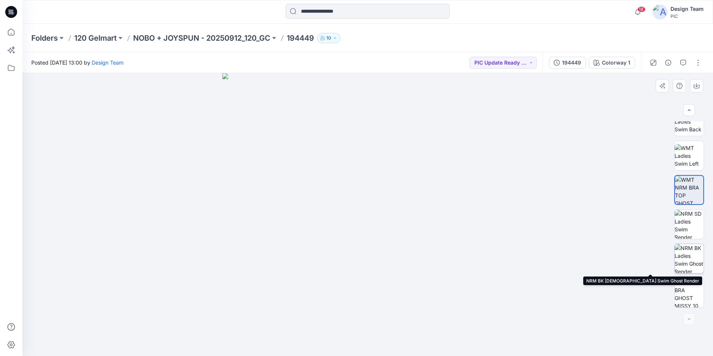
click at [694, 262] on img at bounding box center [689, 258] width 29 height 29
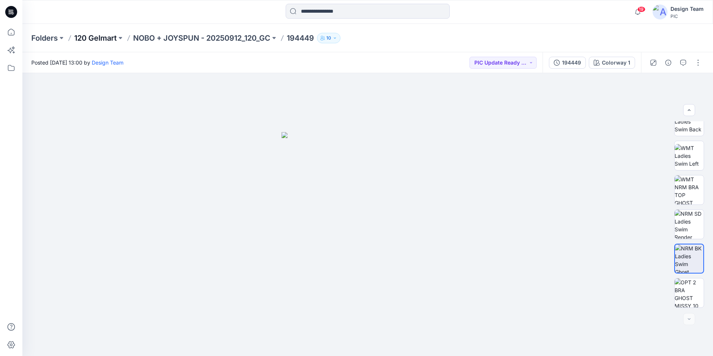
click at [110, 38] on p "120 Gelmart" at bounding box center [95, 38] width 43 height 10
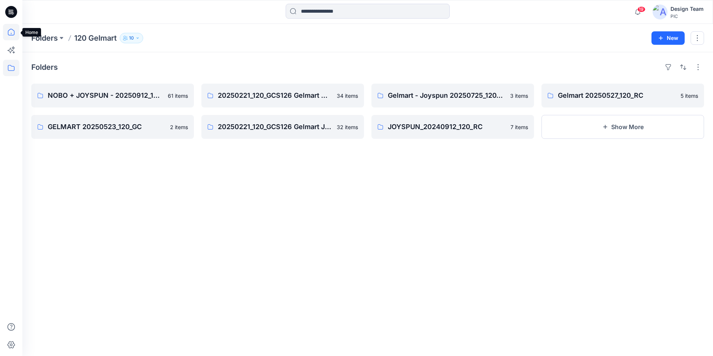
click at [10, 34] on icon at bounding box center [11, 32] width 16 height 16
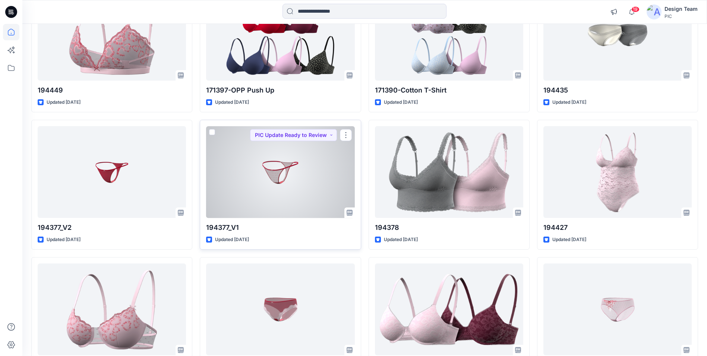
scroll to position [1268, 0]
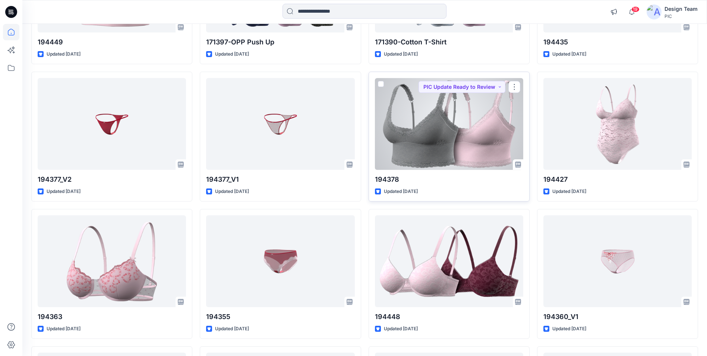
click at [453, 129] on div at bounding box center [449, 123] width 148 height 91
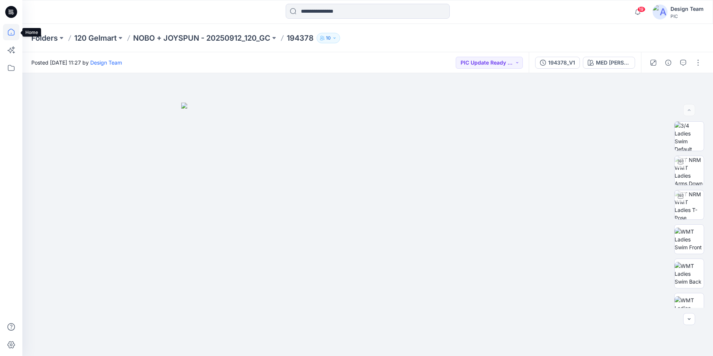
drag, startPoint x: 12, startPoint y: 35, endPoint x: 19, endPoint y: 40, distance: 8.0
click at [12, 35] on icon at bounding box center [11, 32] width 16 height 16
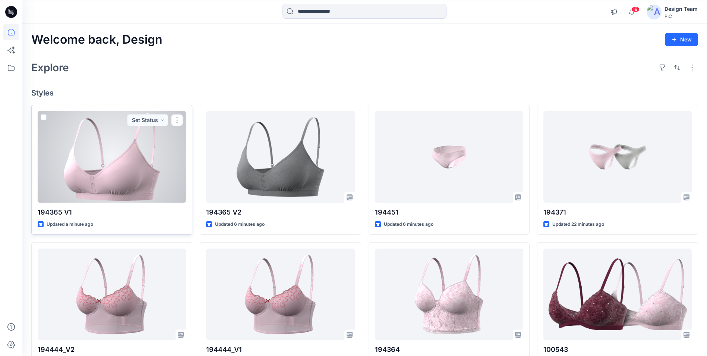
click at [115, 163] on div at bounding box center [112, 156] width 148 height 91
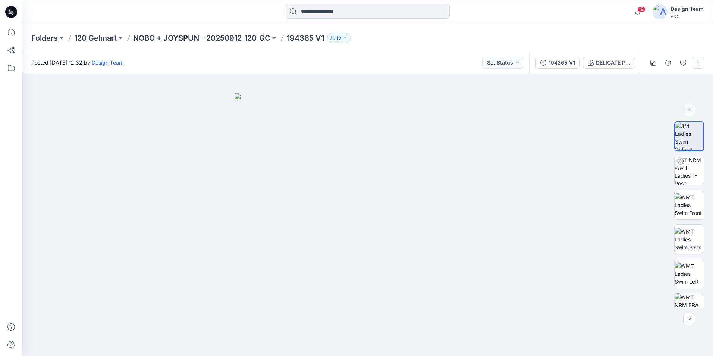
click at [695, 63] on button "button" at bounding box center [698, 63] width 12 height 12
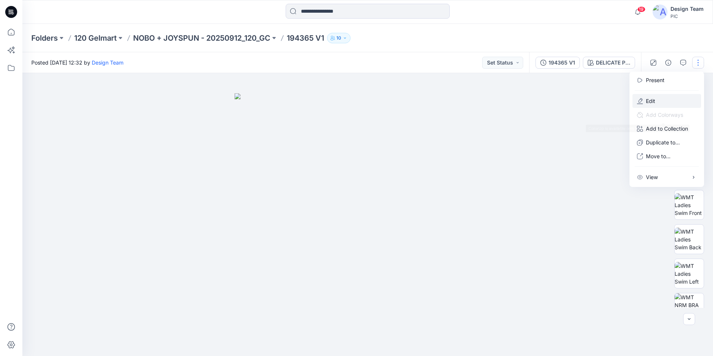
click at [663, 102] on button "Edit" at bounding box center [666, 101] width 69 height 14
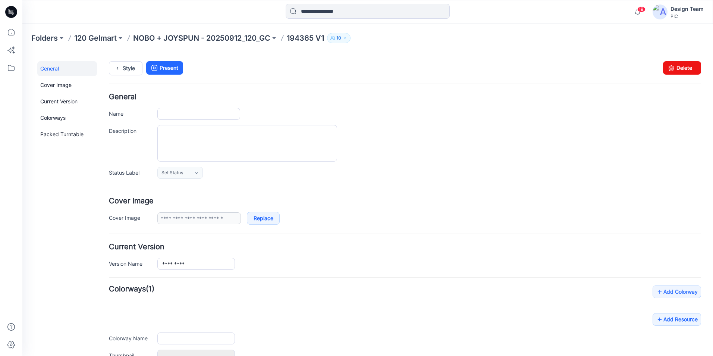
type input "*********"
type input "**********"
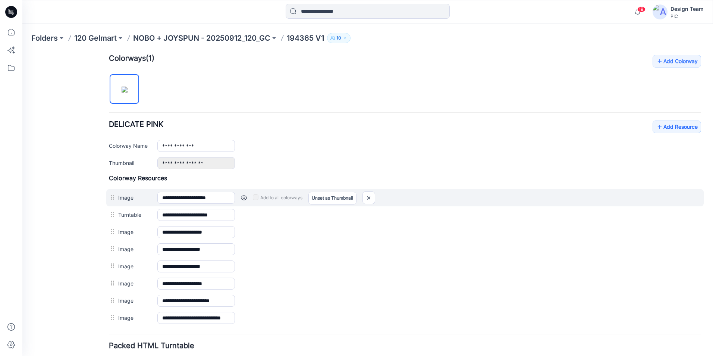
scroll to position [212, 0]
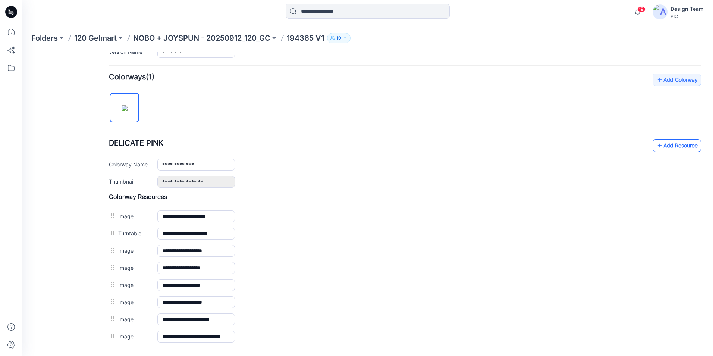
click at [662, 146] on link "Add Resource" at bounding box center [677, 145] width 48 height 13
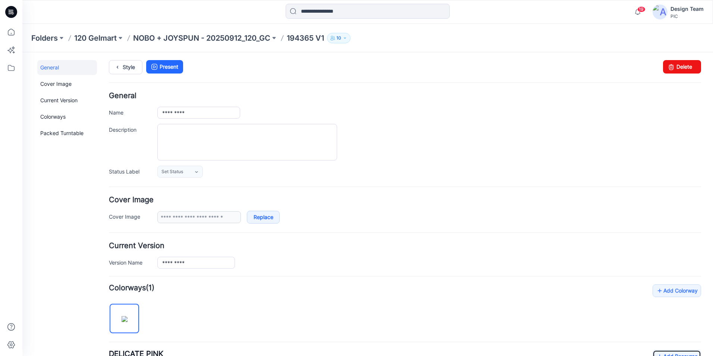
scroll to position [0, 0]
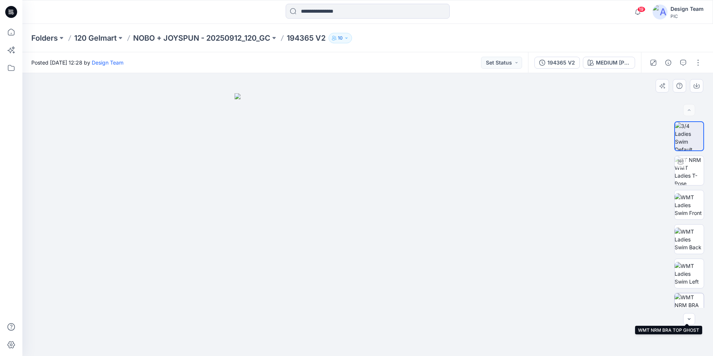
click at [697, 300] on img at bounding box center [689, 307] width 29 height 29
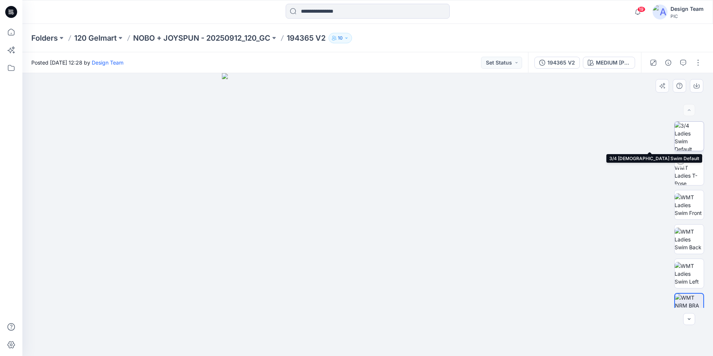
click at [686, 137] on img at bounding box center [689, 136] width 29 height 29
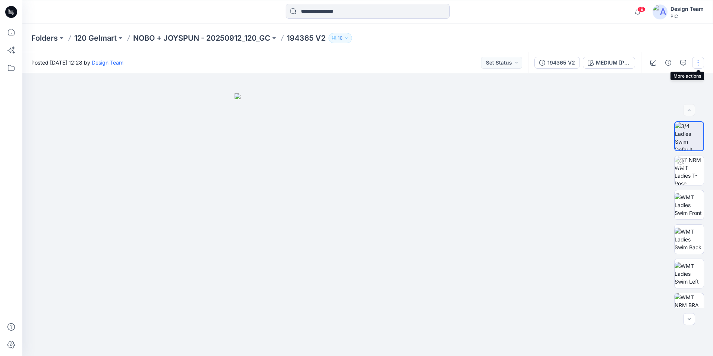
click at [700, 62] on button "button" at bounding box center [698, 63] width 12 height 12
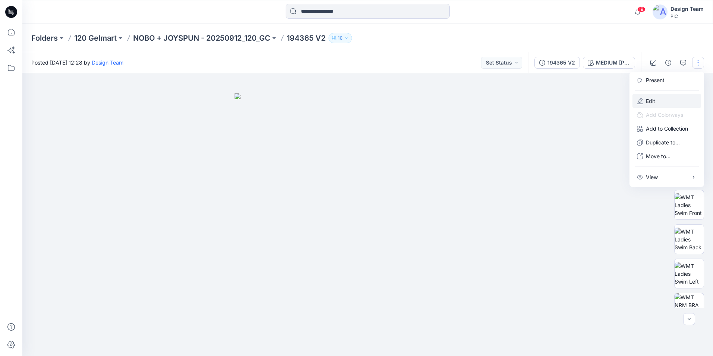
click at [664, 101] on button "Edit" at bounding box center [666, 101] width 69 height 14
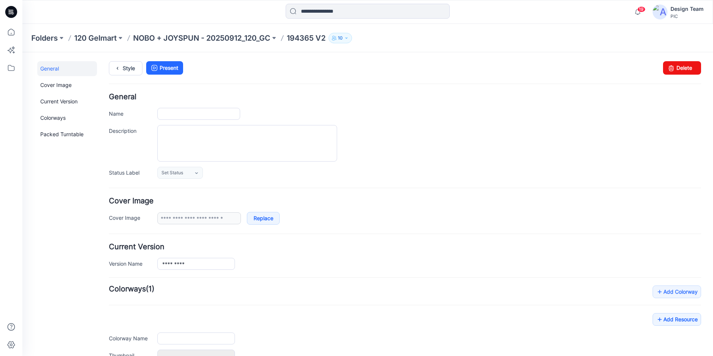
type input "*********"
type input "**********"
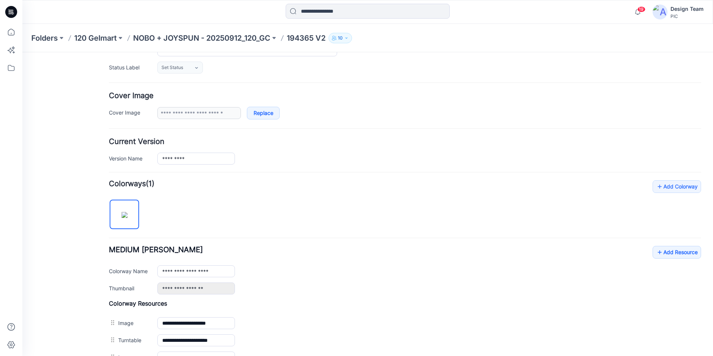
scroll to position [112, 0]
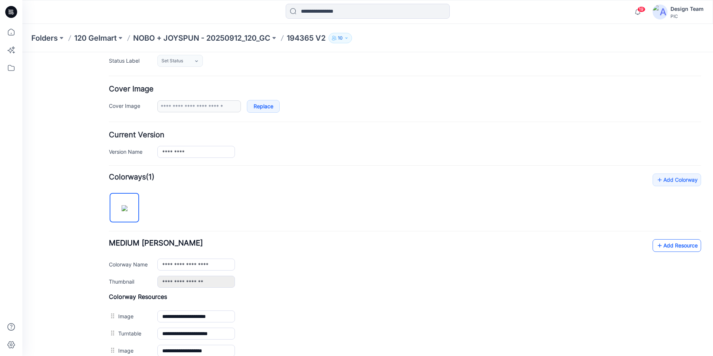
click at [675, 245] on link "Add Resource" at bounding box center [677, 245] width 48 height 13
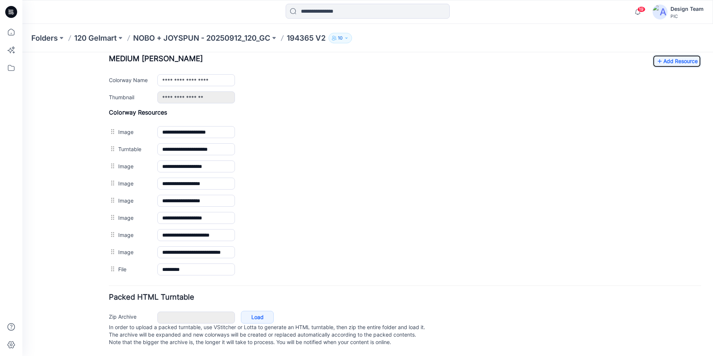
scroll to position [0, 0]
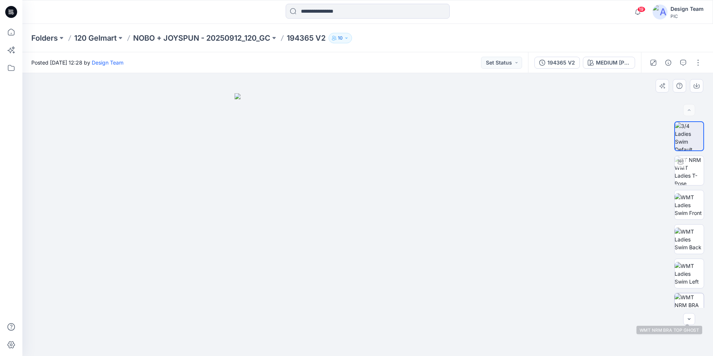
scroll to position [118, 0]
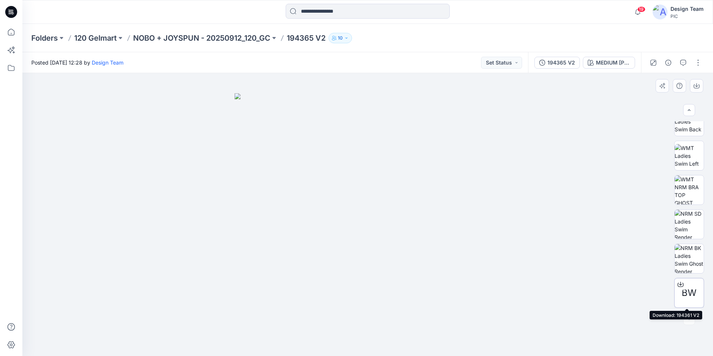
click at [680, 285] on icon at bounding box center [681, 284] width 6 height 6
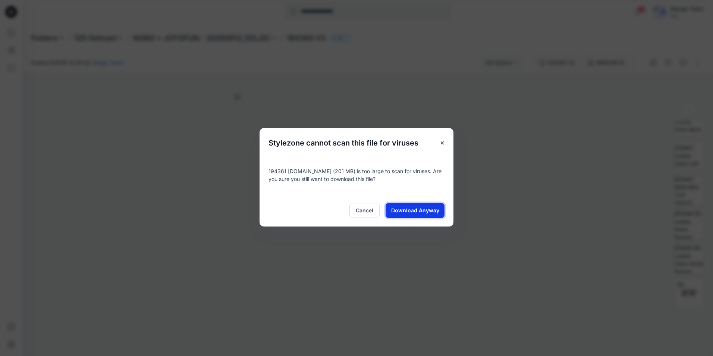
click at [422, 211] on span "Download Anyway" at bounding box center [415, 210] width 48 height 8
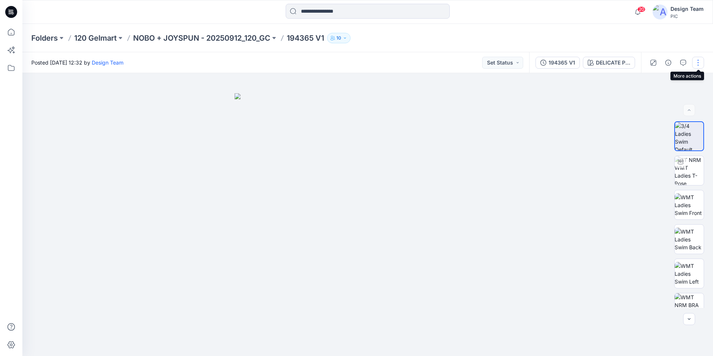
click at [695, 65] on button "button" at bounding box center [698, 63] width 12 height 12
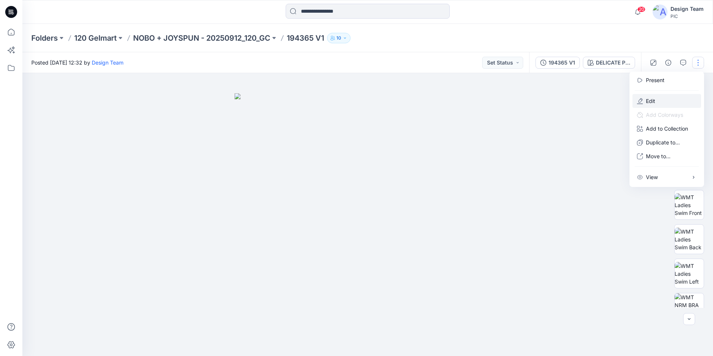
click at [667, 101] on button "Edit" at bounding box center [666, 101] width 69 height 14
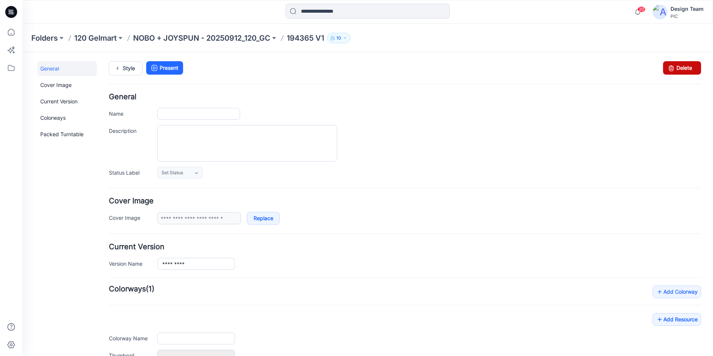
type input "*********"
type input "**********"
click at [682, 65] on link "Delete" at bounding box center [682, 67] width 38 height 13
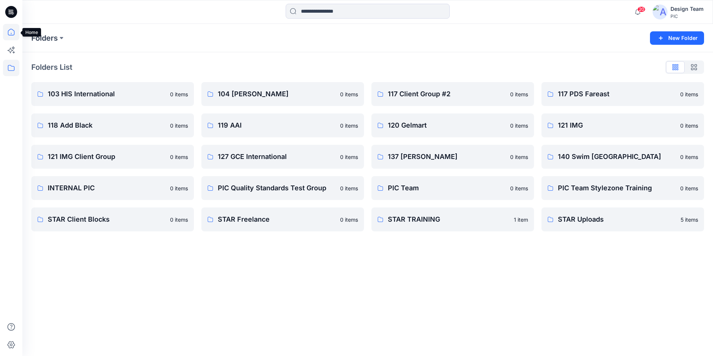
click at [7, 28] on icon at bounding box center [11, 32] width 16 height 16
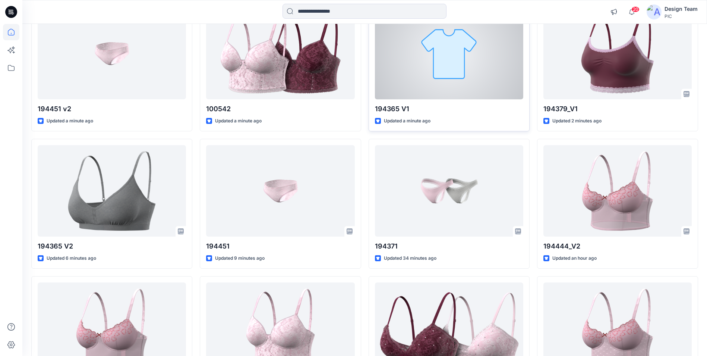
scroll to position [112, 0]
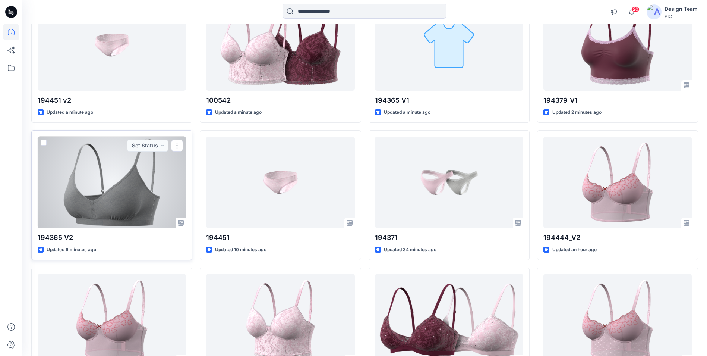
click at [160, 166] on div at bounding box center [112, 181] width 148 height 91
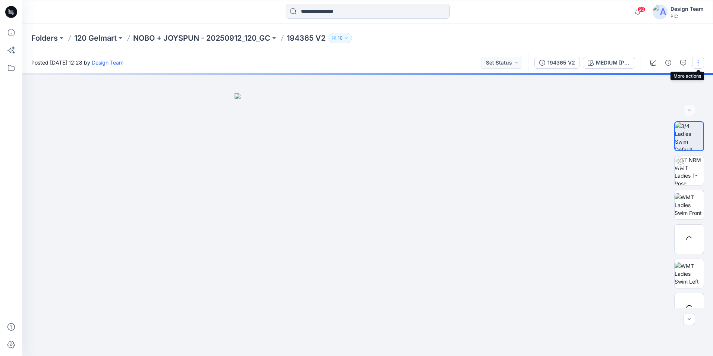
click at [698, 62] on button "button" at bounding box center [698, 63] width 12 height 12
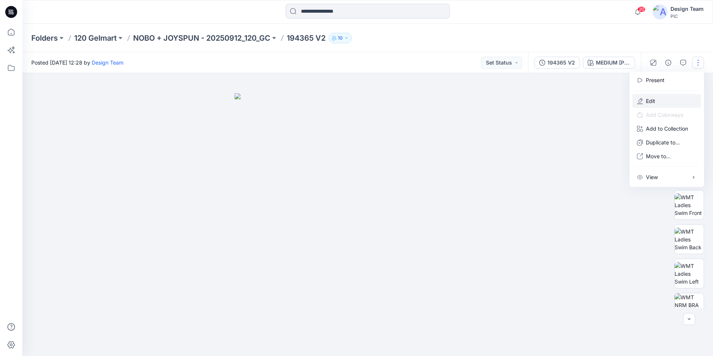
click at [676, 97] on button "Edit" at bounding box center [666, 101] width 69 height 14
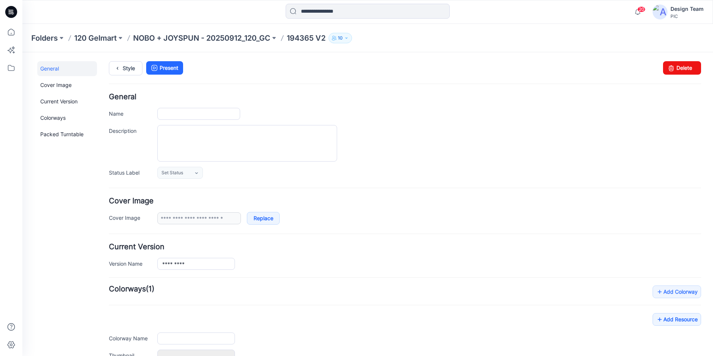
type input "*********"
type input "**********"
click at [7, 12] on icon at bounding box center [11, 12] width 12 height 12
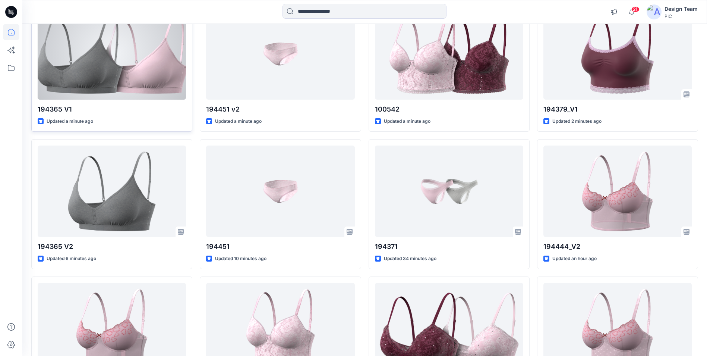
scroll to position [112, 0]
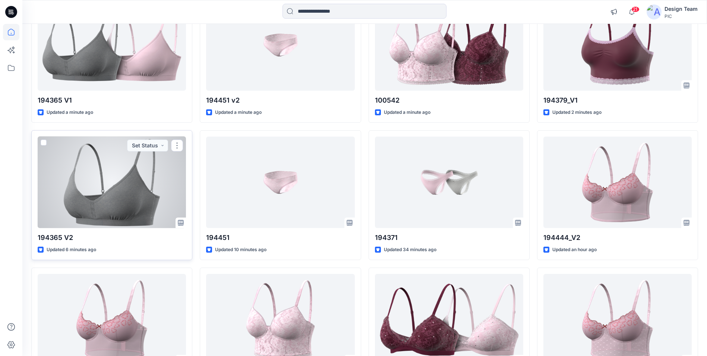
click at [149, 182] on div at bounding box center [112, 181] width 148 height 91
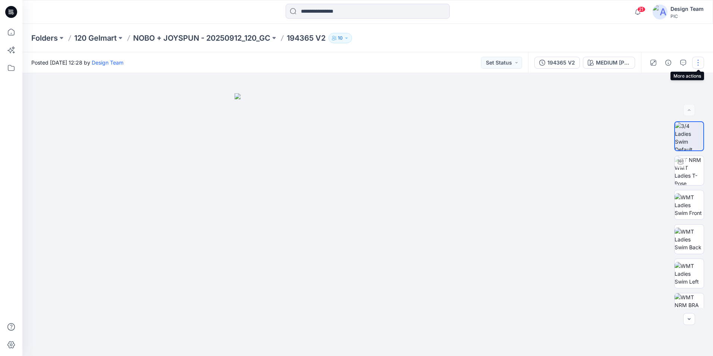
click at [697, 65] on button "button" at bounding box center [698, 63] width 12 height 12
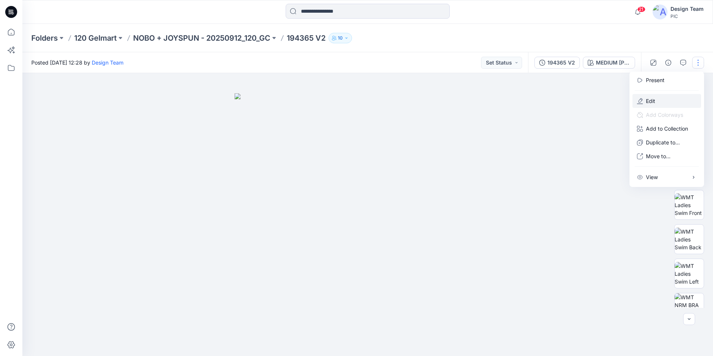
click at [673, 104] on button "Edit" at bounding box center [666, 101] width 69 height 14
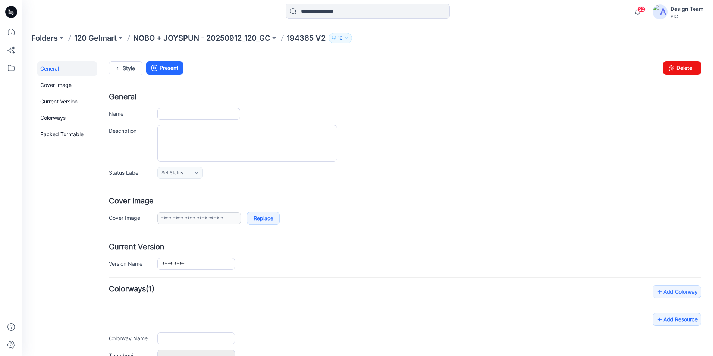
type input "*********"
type input "**********"
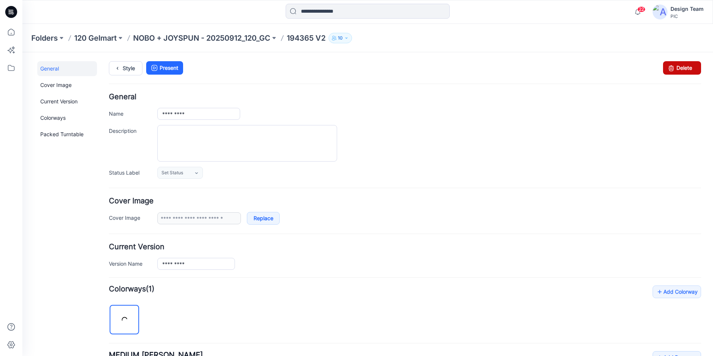
click at [679, 68] on link "Delete" at bounding box center [682, 67] width 38 height 13
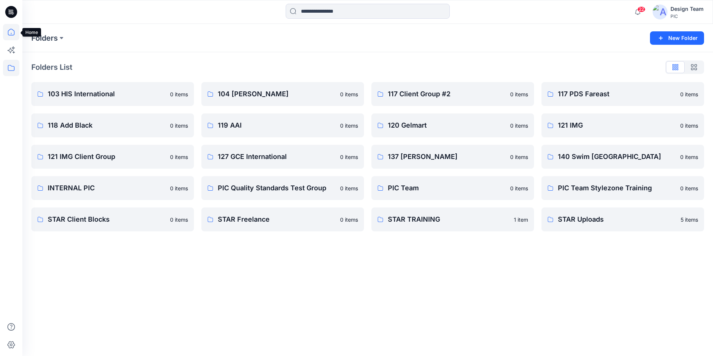
click at [11, 30] on icon at bounding box center [11, 32] width 16 height 16
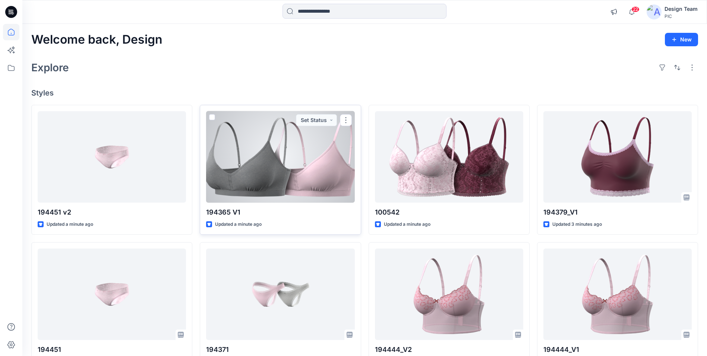
click at [260, 189] on div at bounding box center [280, 156] width 148 height 91
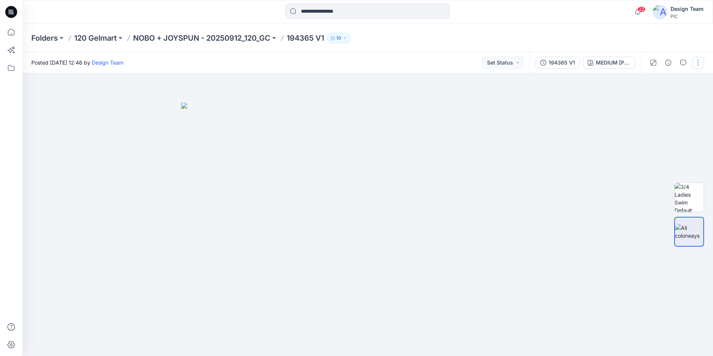
click at [701, 63] on button "button" at bounding box center [698, 63] width 12 height 12
click at [675, 100] on button "Edit" at bounding box center [666, 101] width 69 height 14
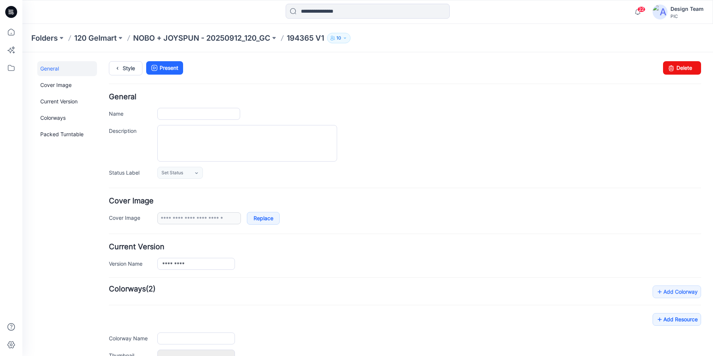
type input "*********"
type input "**********"
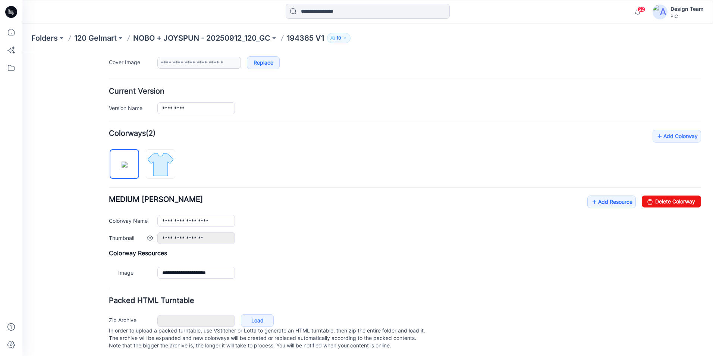
scroll to position [166, 0]
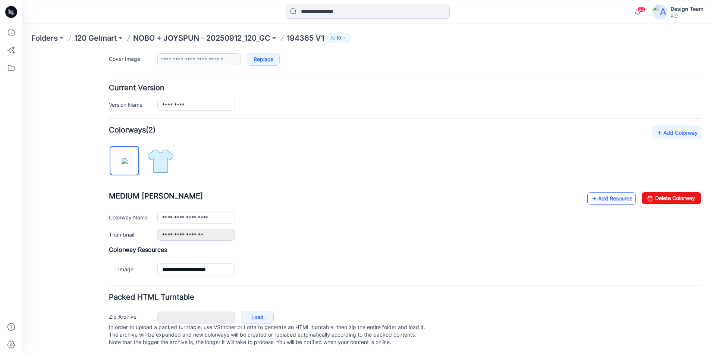
click at [597, 192] on link "Add Resource" at bounding box center [611, 198] width 48 height 13
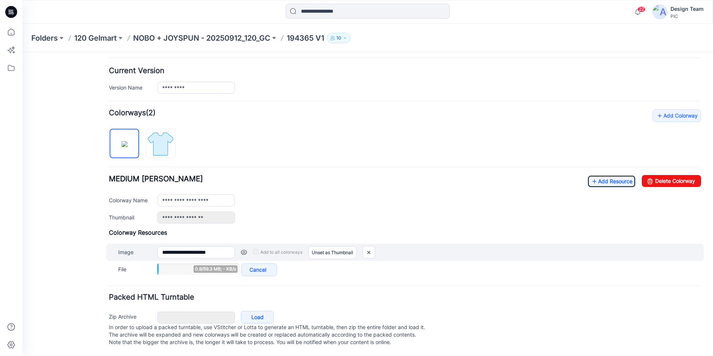
scroll to position [183, 0]
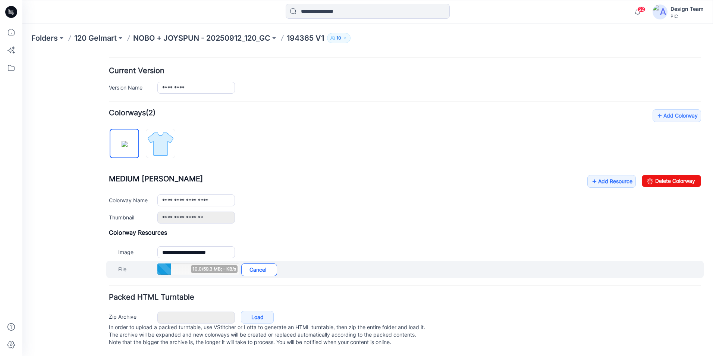
click at [249, 264] on link "Cancel" at bounding box center [259, 269] width 36 height 13
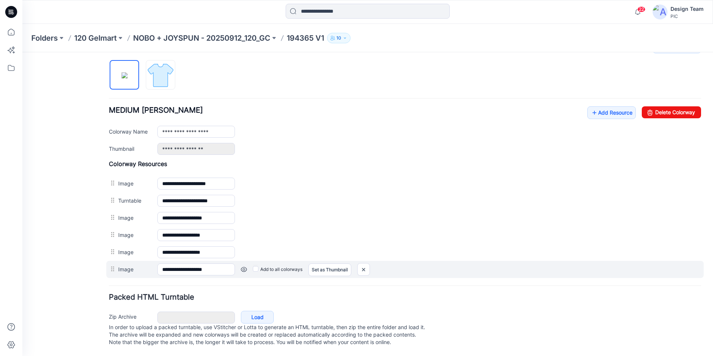
scroll to position [252, 0]
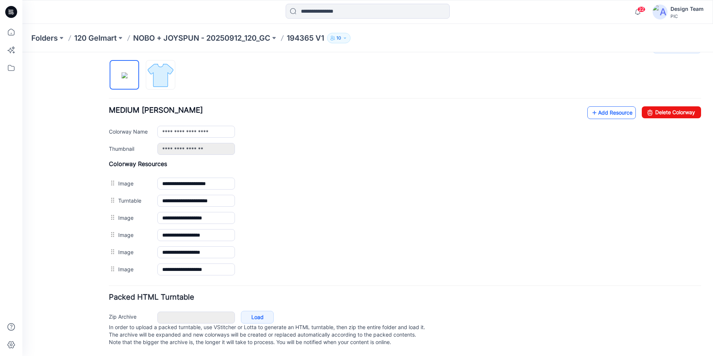
click at [615, 106] on link "Add Resource" at bounding box center [611, 112] width 48 height 13
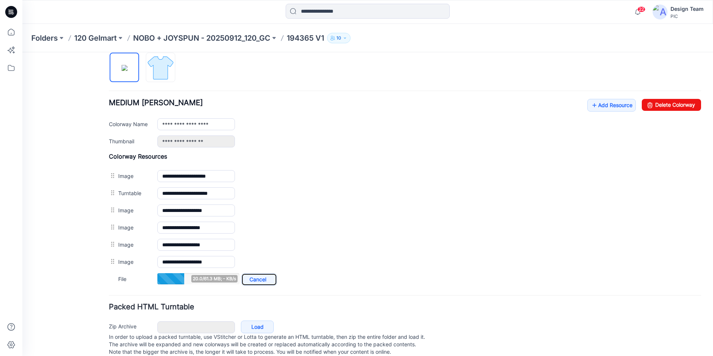
click at [264, 281] on link "Cancel" at bounding box center [259, 279] width 36 height 13
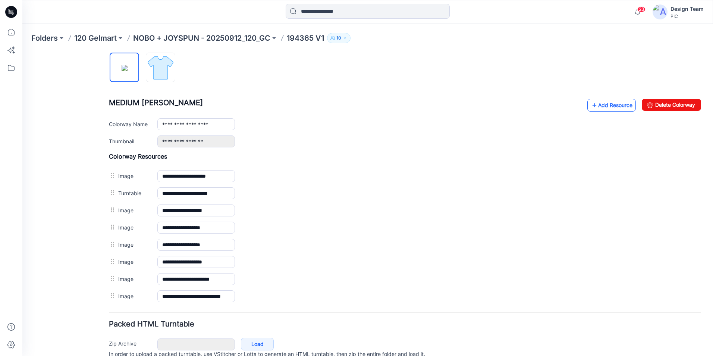
click at [617, 106] on link "Add Resource" at bounding box center [611, 105] width 48 height 13
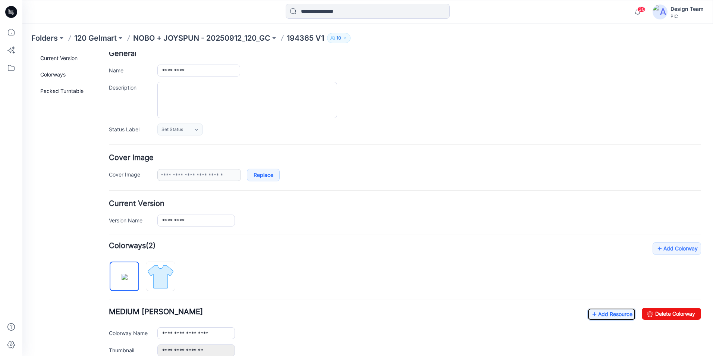
scroll to position [0, 0]
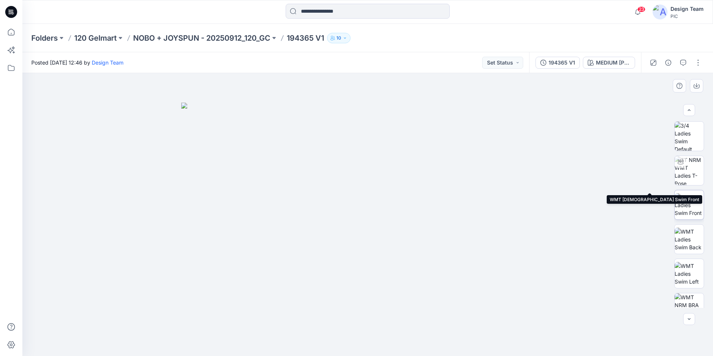
scroll to position [118, 0]
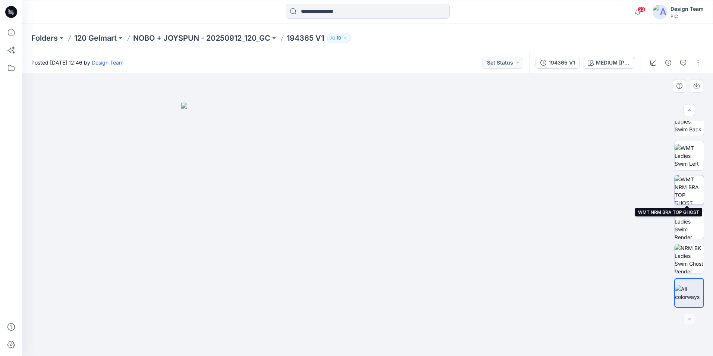
click at [694, 195] on img at bounding box center [689, 189] width 29 height 29
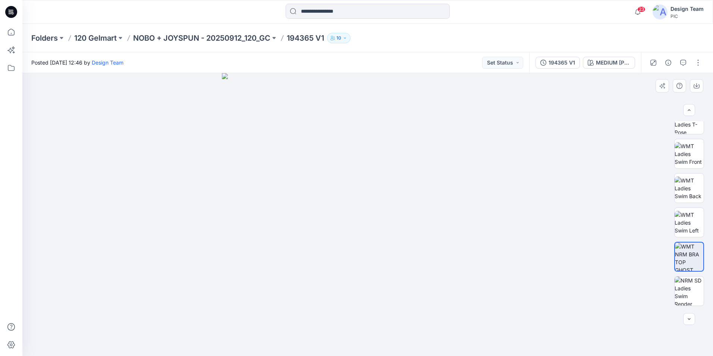
scroll to position [0, 0]
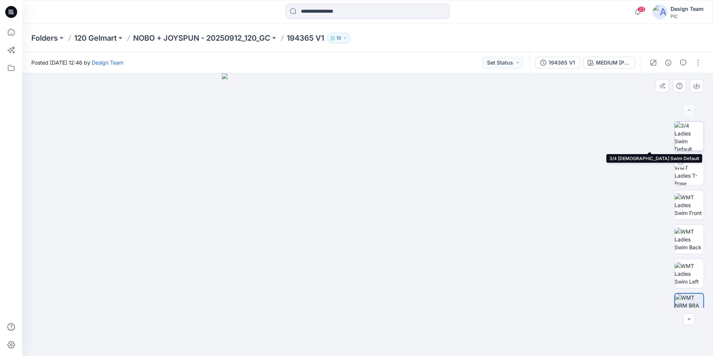
click at [690, 149] on img at bounding box center [689, 136] width 29 height 29
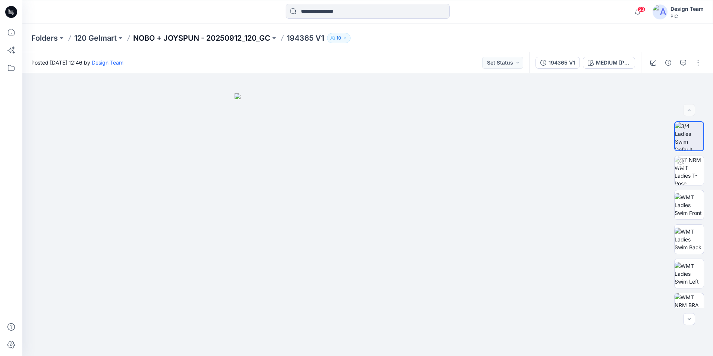
click at [234, 38] on p "NOBO + JOYSPUN - 20250912_120_GC" at bounding box center [201, 38] width 137 height 10
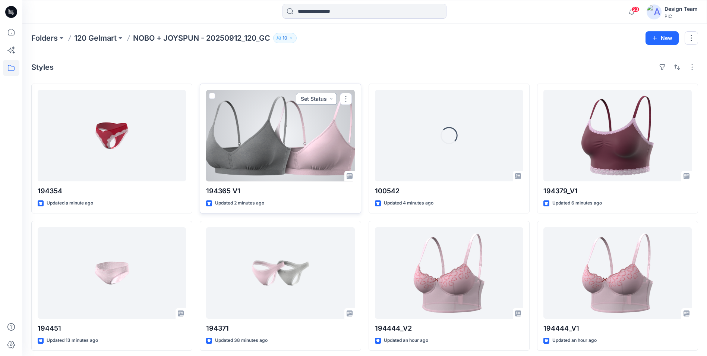
click at [332, 100] on button "Set Status" at bounding box center [316, 99] width 41 height 12
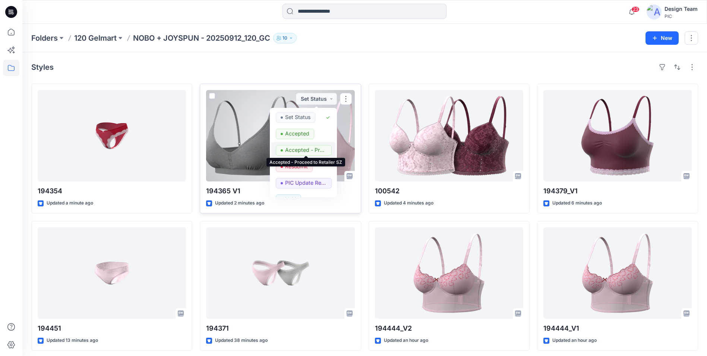
click at [311, 151] on p "Accepted - Proceed to Retailer SZ" at bounding box center [306, 150] width 42 height 10
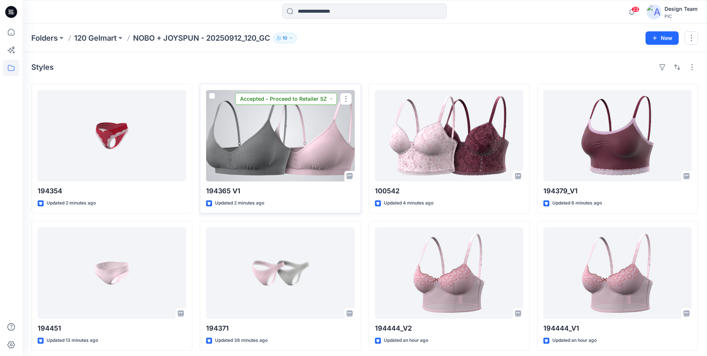
click at [332, 97] on button "Accepted - Proceed to Retailer SZ" at bounding box center [286, 99] width 102 height 12
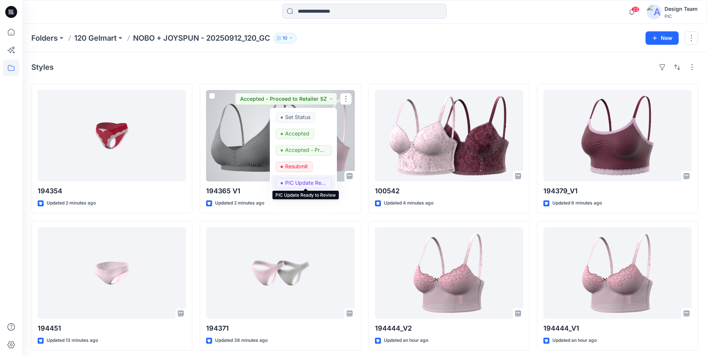
click at [309, 179] on p "PIC Update Ready to Review" at bounding box center [306, 183] width 42 height 10
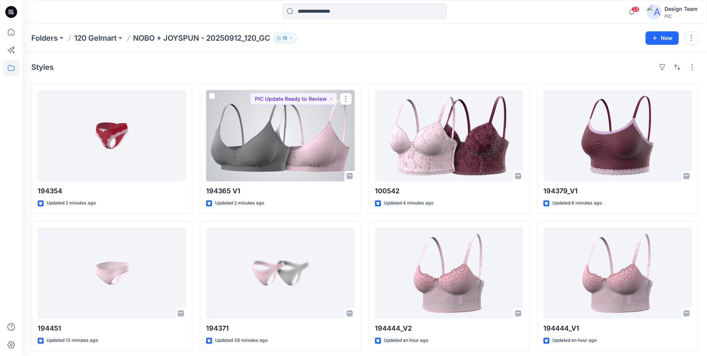
click at [317, 140] on div at bounding box center [280, 135] width 148 height 91
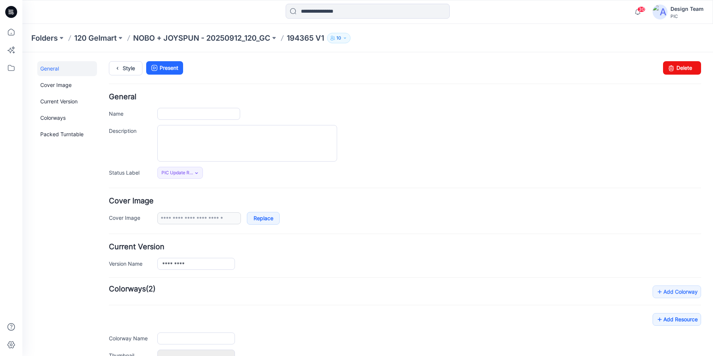
type input "*********"
type input "**********"
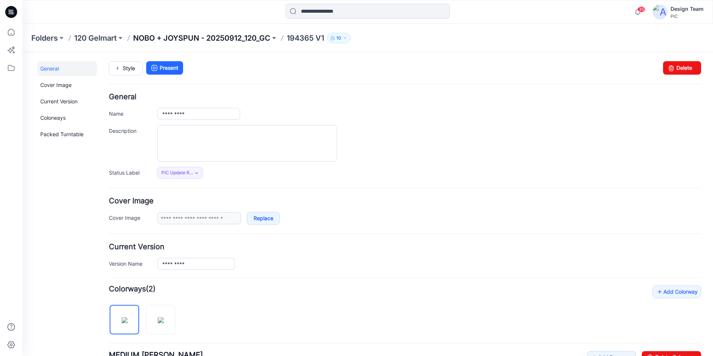
click at [180, 40] on p "NOBO + JOYSPUN - 20250912_120_GC" at bounding box center [201, 38] width 137 height 10
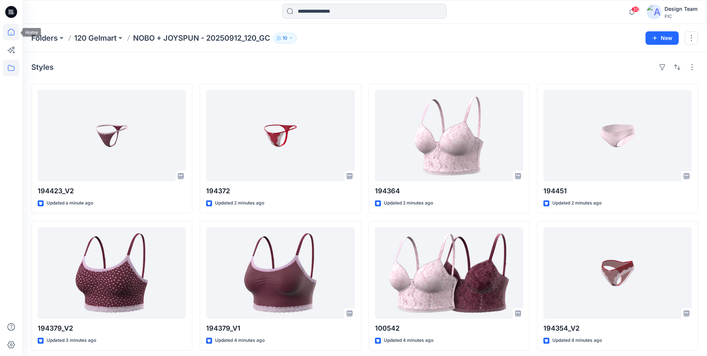
click at [13, 34] on icon at bounding box center [11, 32] width 16 height 16
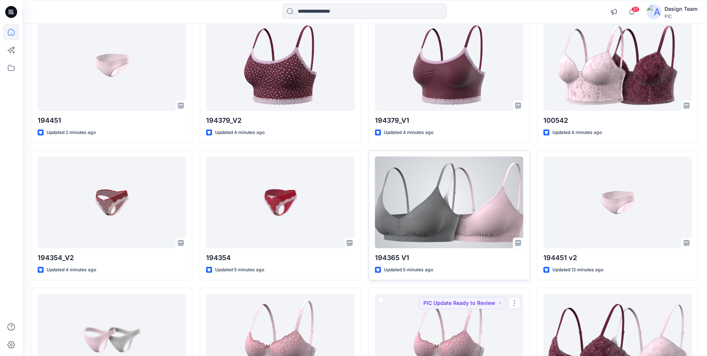
scroll to position [226, 0]
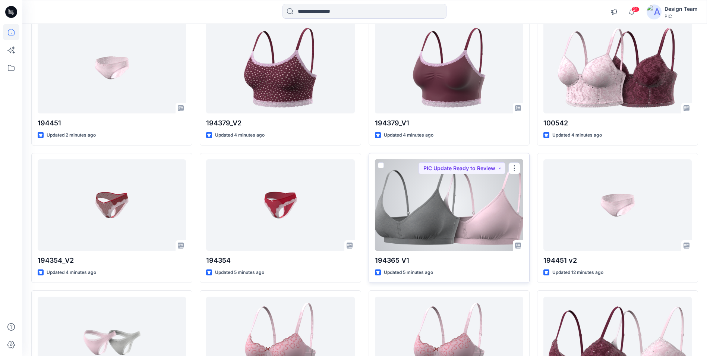
click at [424, 194] on div at bounding box center [449, 204] width 148 height 91
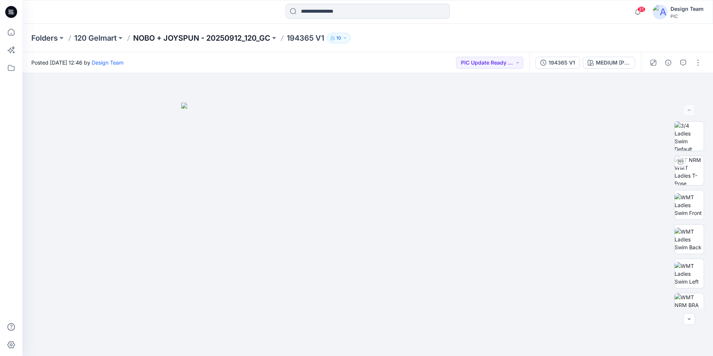
click at [251, 38] on p "NOBO + JOYSPUN - 20250912_120_GC" at bounding box center [201, 38] width 137 height 10
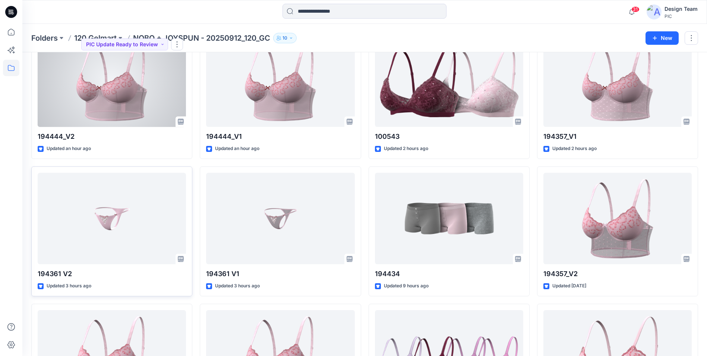
scroll to position [578, 0]
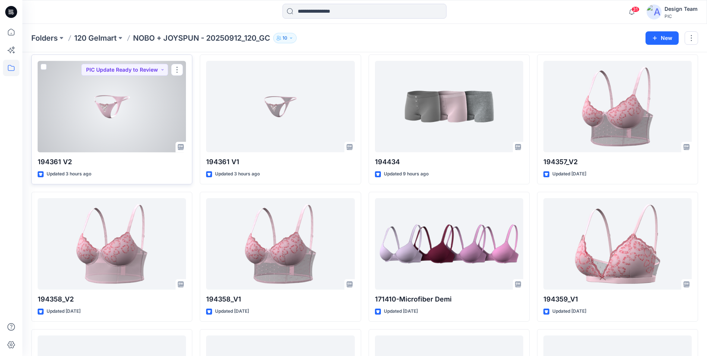
click at [159, 126] on div at bounding box center [112, 106] width 148 height 91
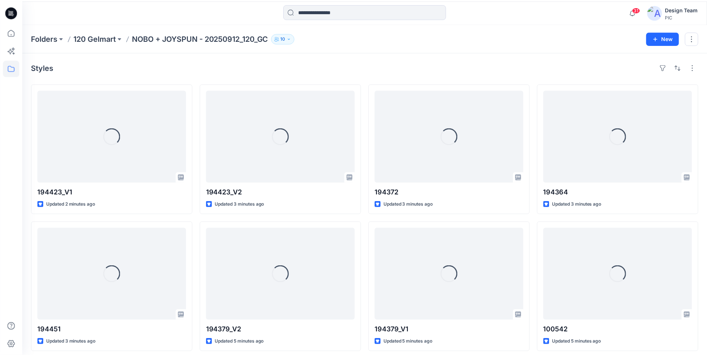
scroll to position [578, 0]
